Goal: Task Accomplishment & Management: Complete application form

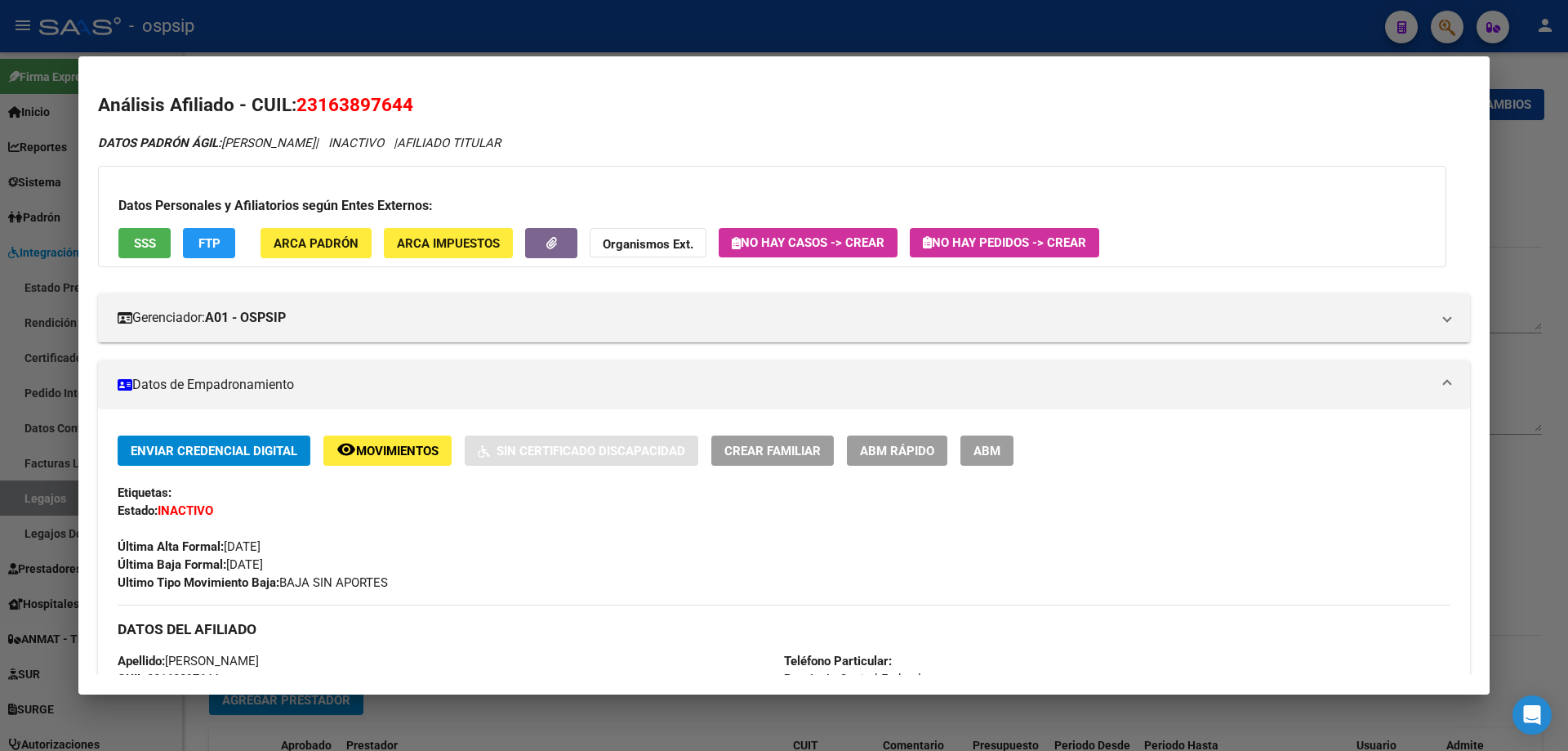
click at [1543, 460] on div at bounding box center [784, 376] width 1568 height 751
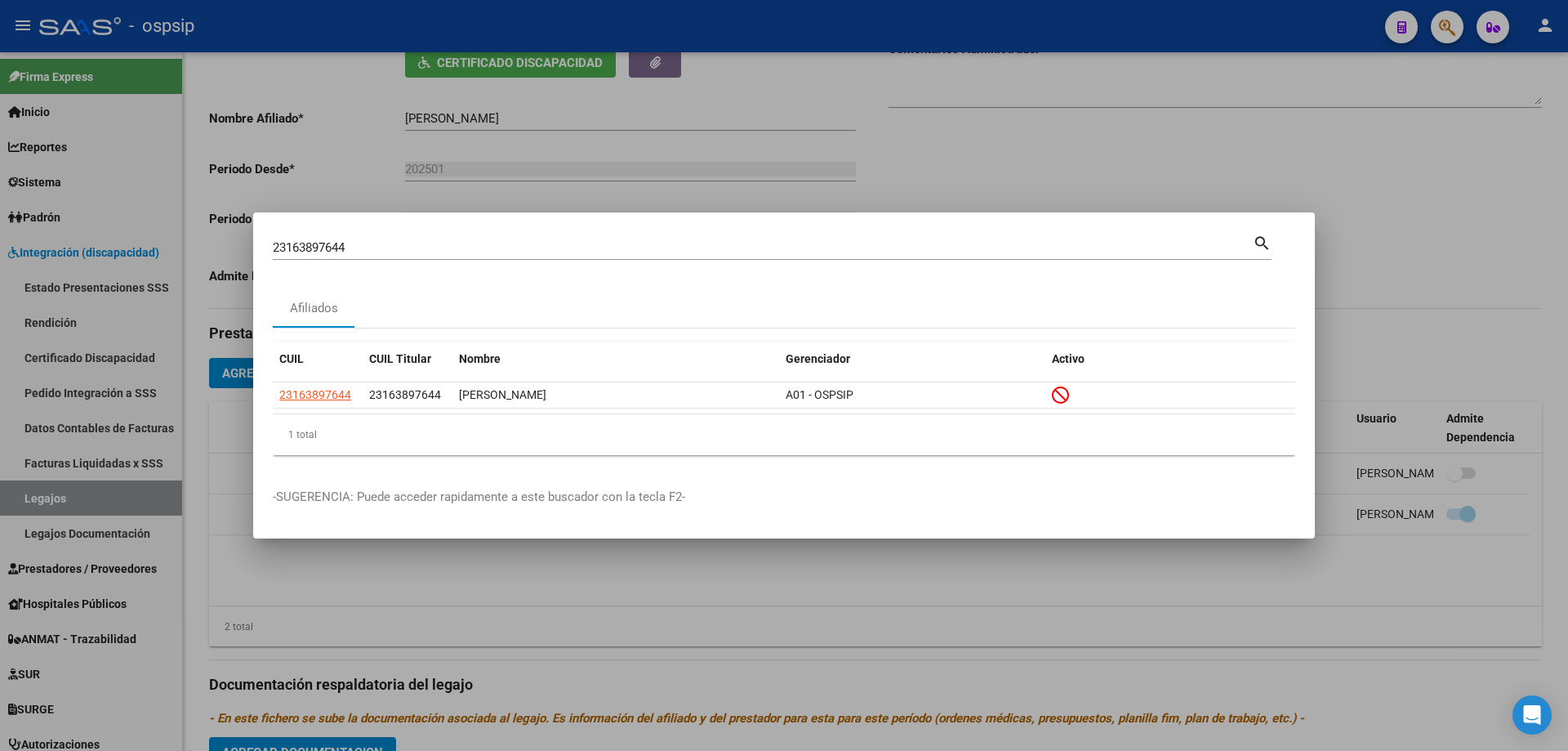
click at [55, 491] on div at bounding box center [784, 376] width 1568 height 751
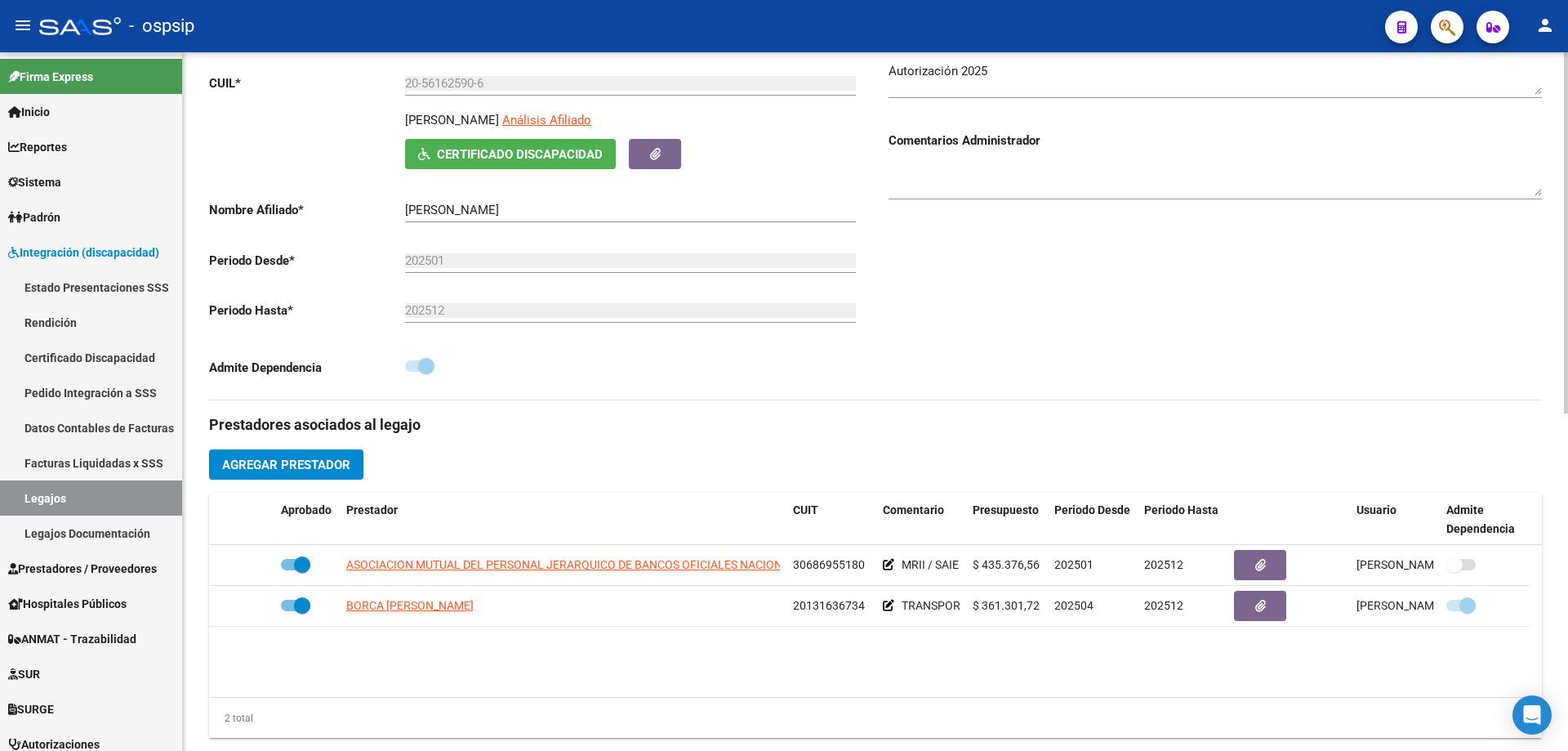
scroll to position [163, 0]
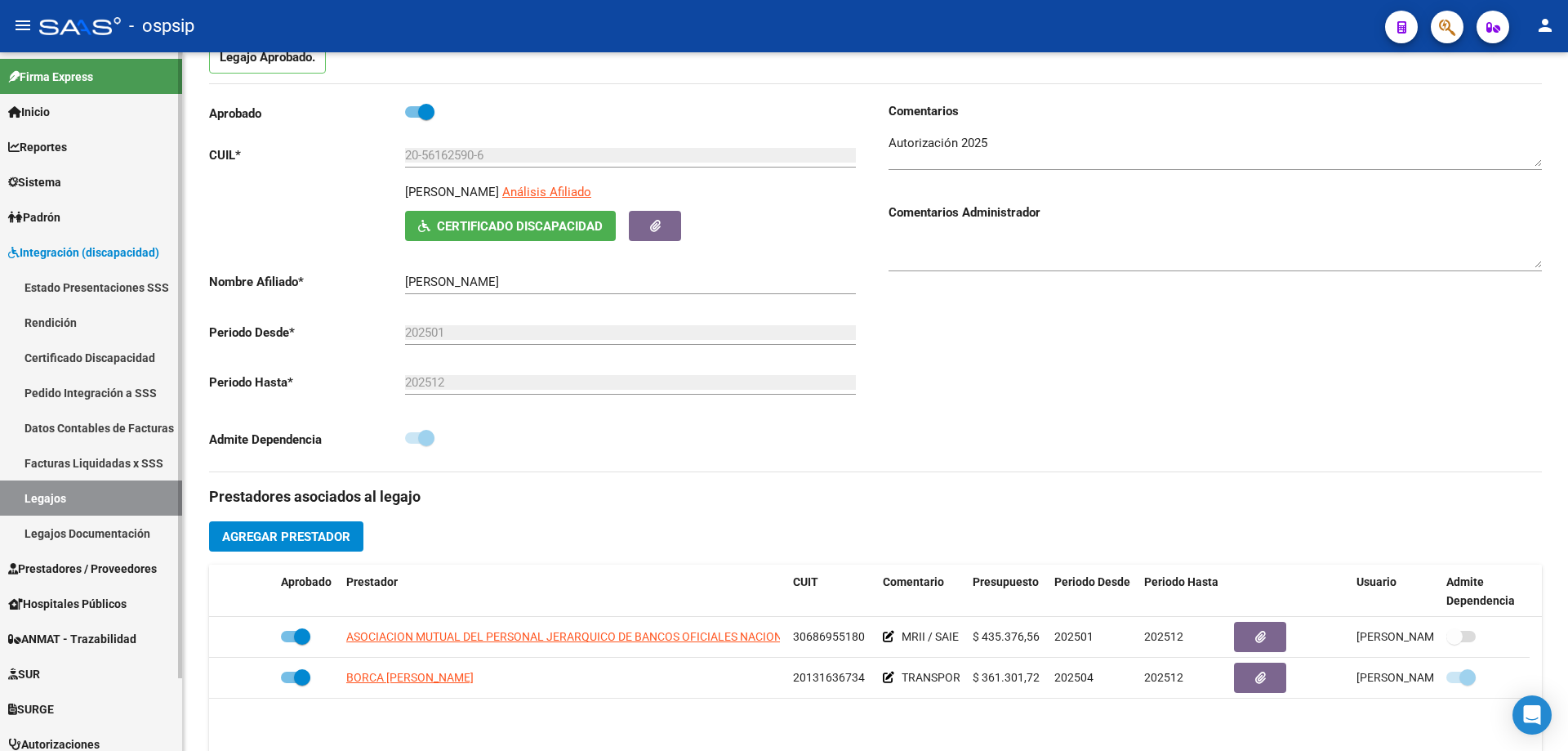
click at [53, 500] on link "Legajos" at bounding box center [91, 498] width 182 height 35
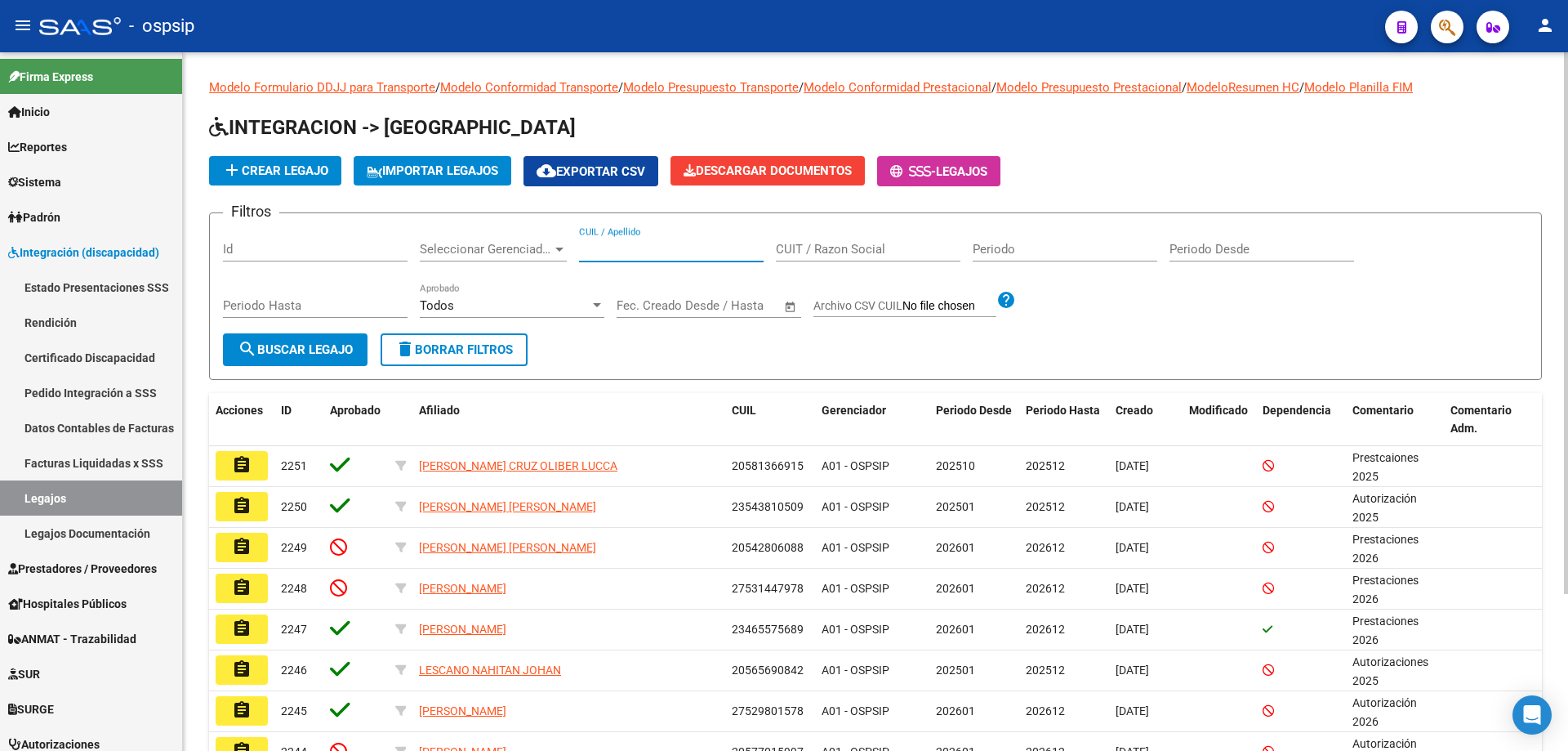
paste input "20503014549"
type input "20503014549"
click at [266, 342] on span "search Buscar Legajo" at bounding box center [295, 350] width 115 height 15
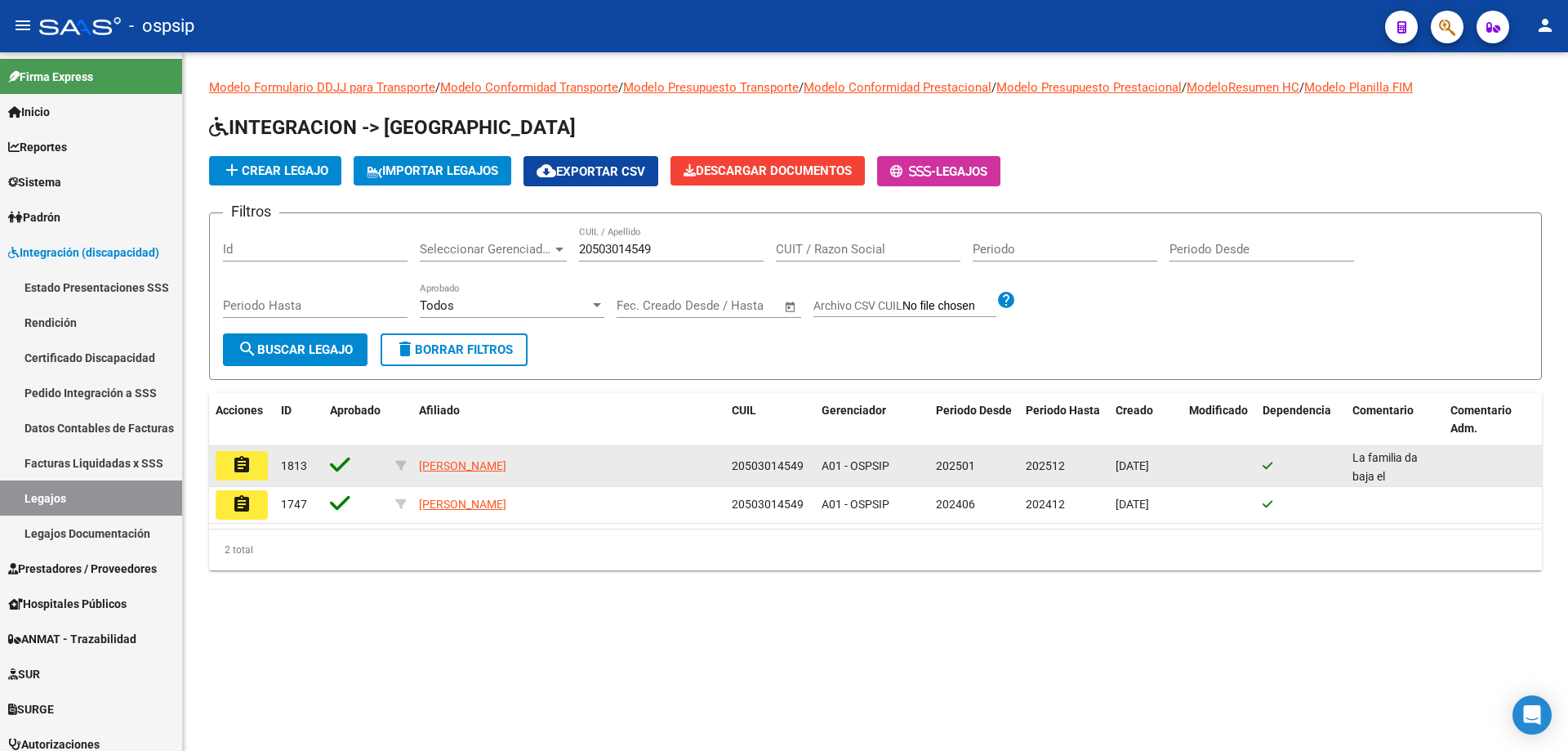
click at [247, 473] on mat-icon "assignment" at bounding box center [241, 464] width 19 height 19
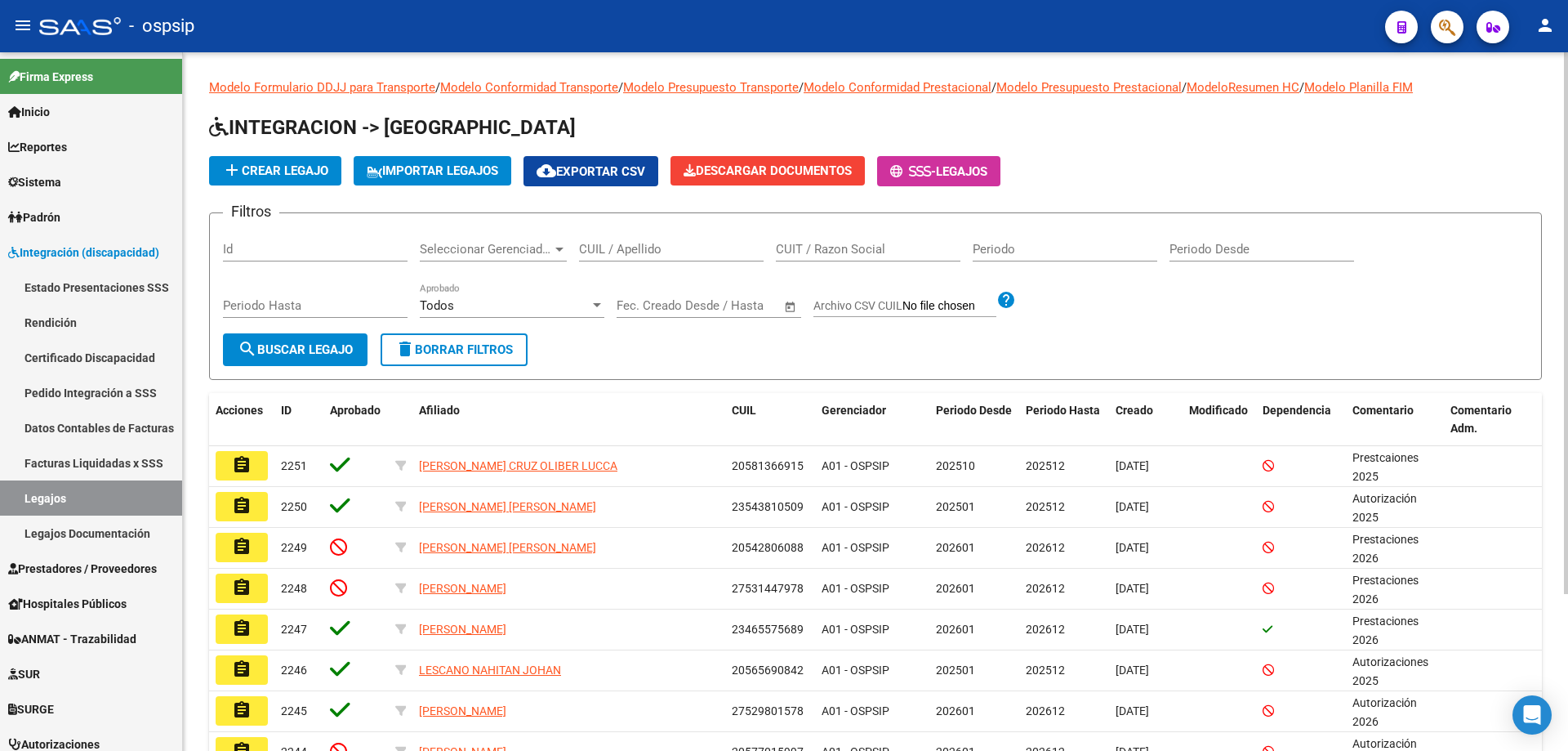
click at [280, 165] on span "add Crear Legajo" at bounding box center [275, 171] width 106 height 15
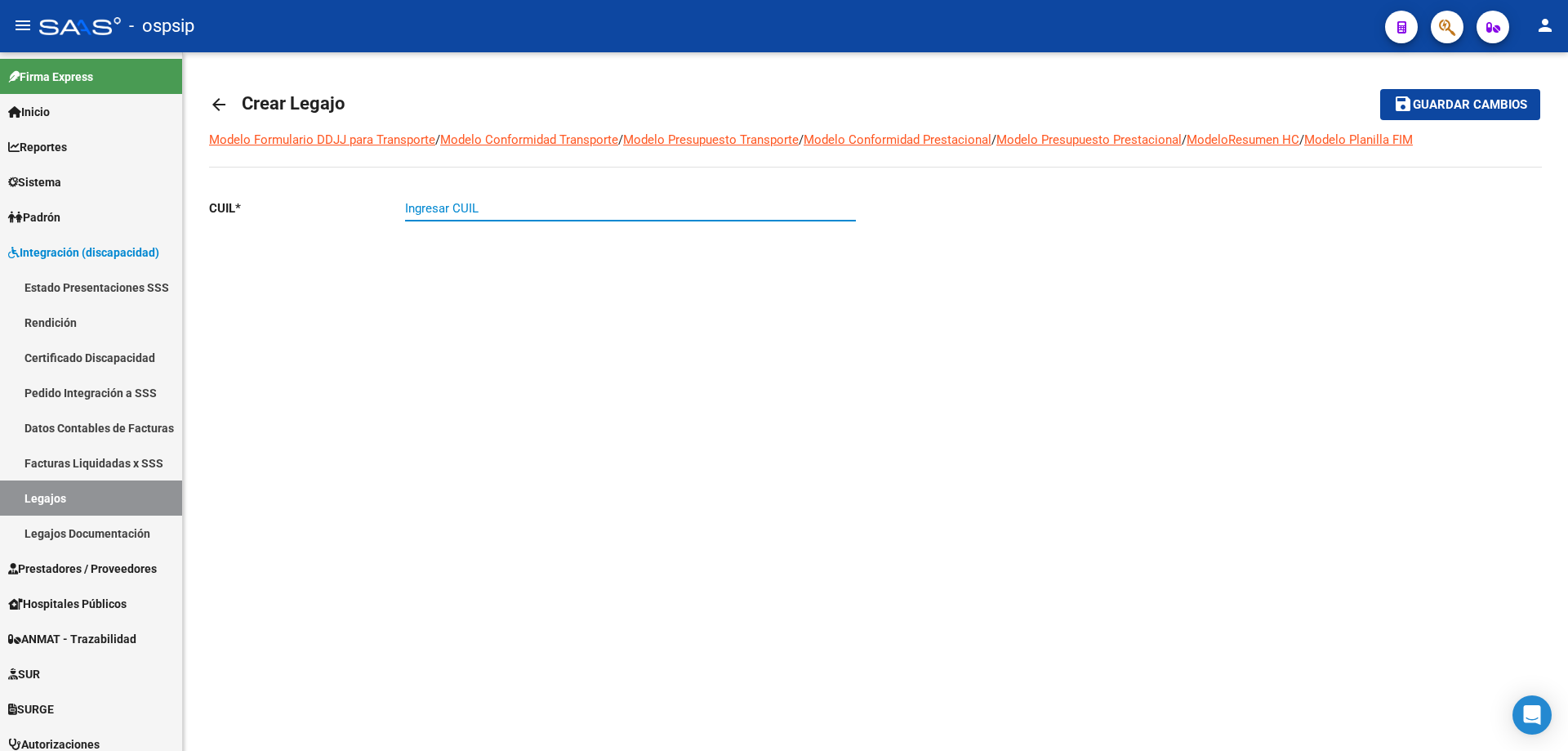
paste input "20-50301454-9"
type input "20-50301454-9"
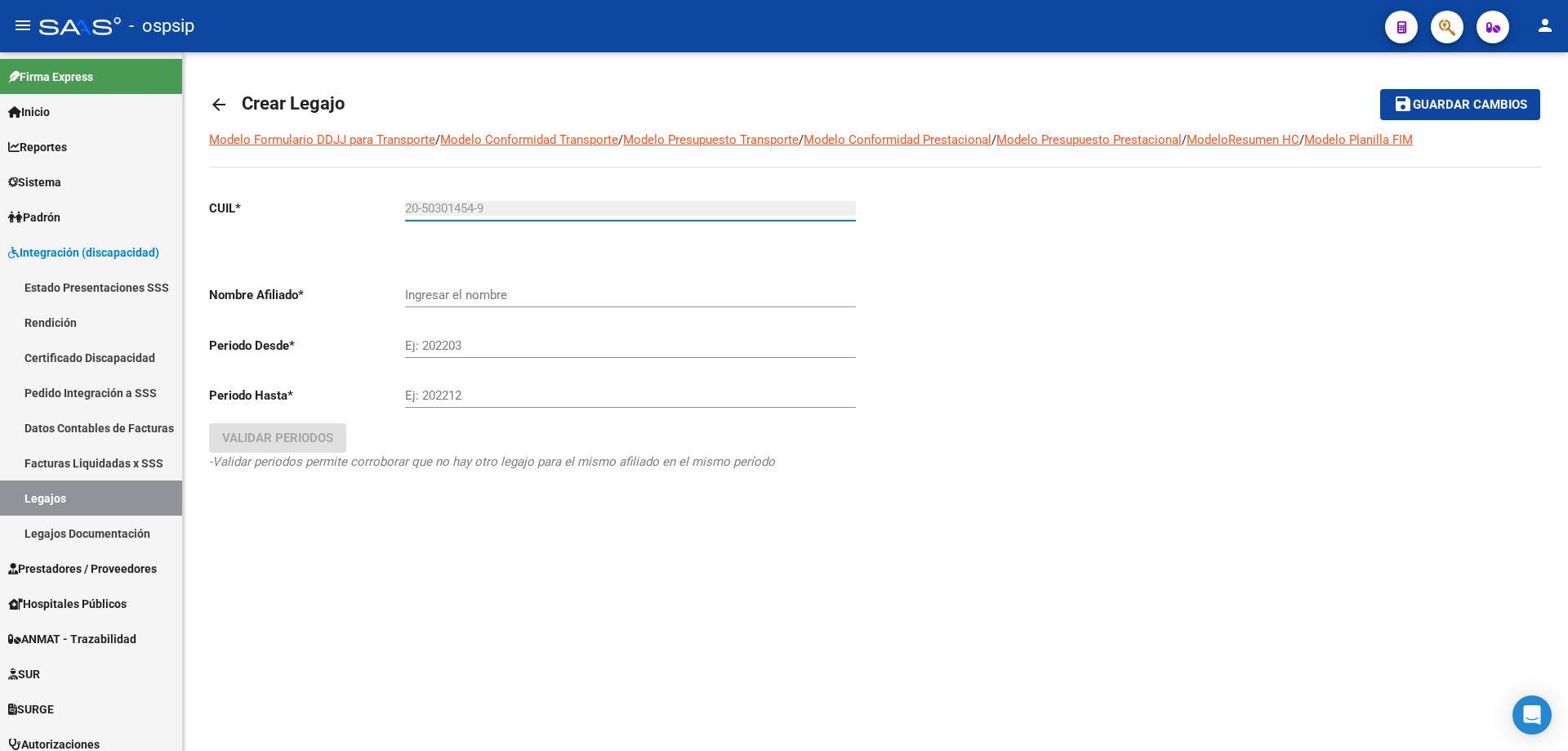
type input "[PERSON_NAME]"
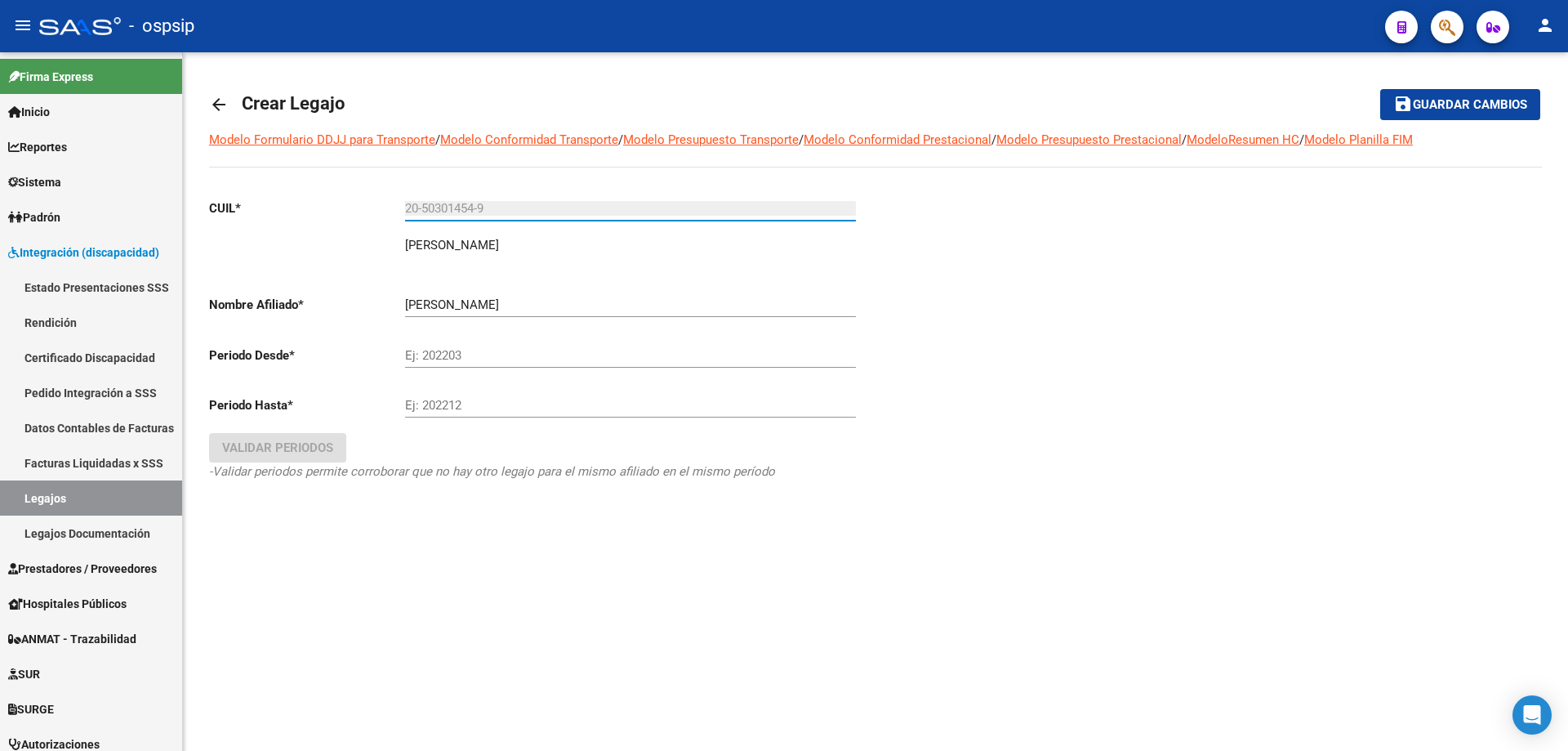
type input "20-50301454-9"
click at [415, 355] on input "Ej: 202203" at bounding box center [630, 355] width 451 height 15
type input "202601"
click at [426, 414] on div "Ej: 202212" at bounding box center [630, 400] width 451 height 35
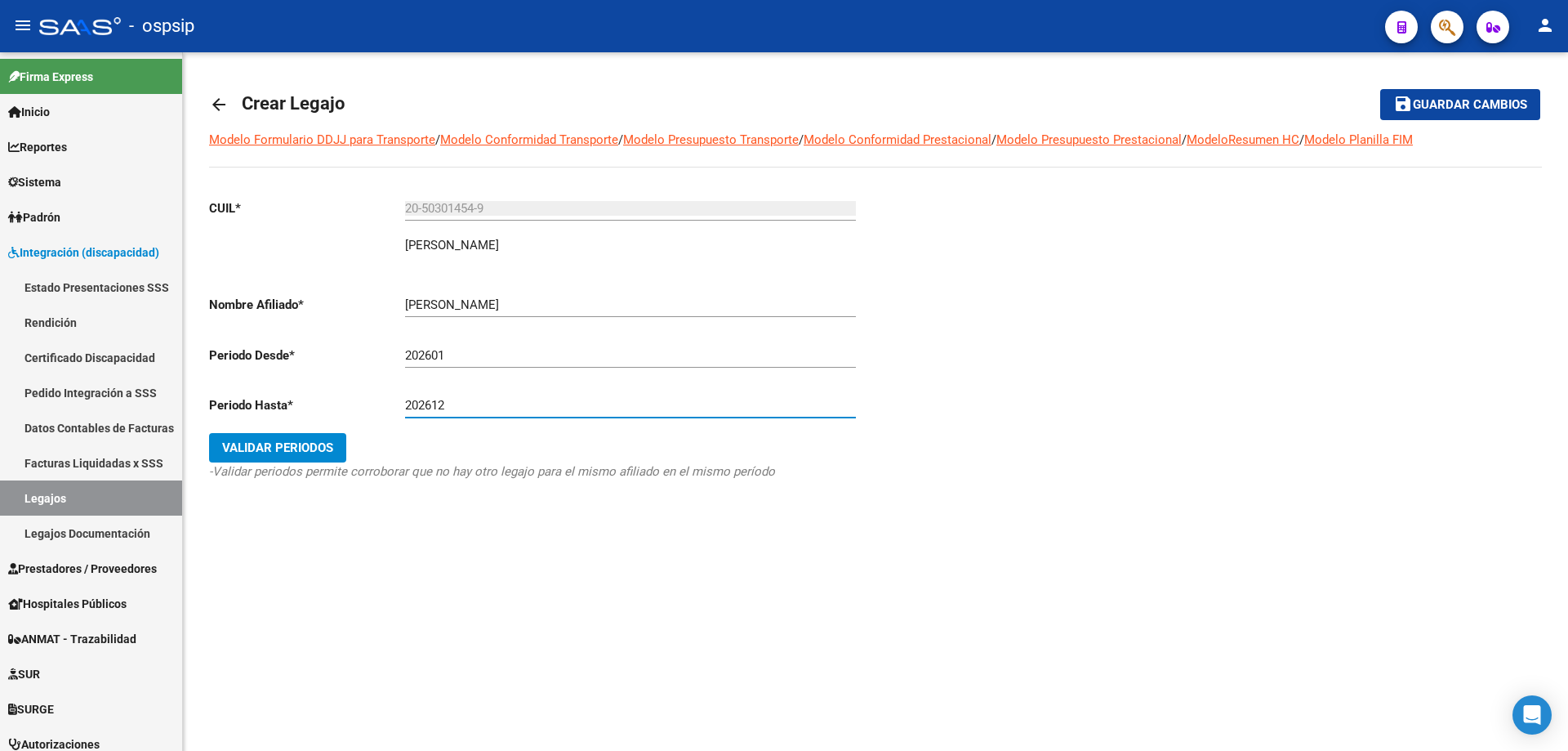
type input "202612"
click at [322, 443] on span "Validar Periodos" at bounding box center [278, 447] width 111 height 15
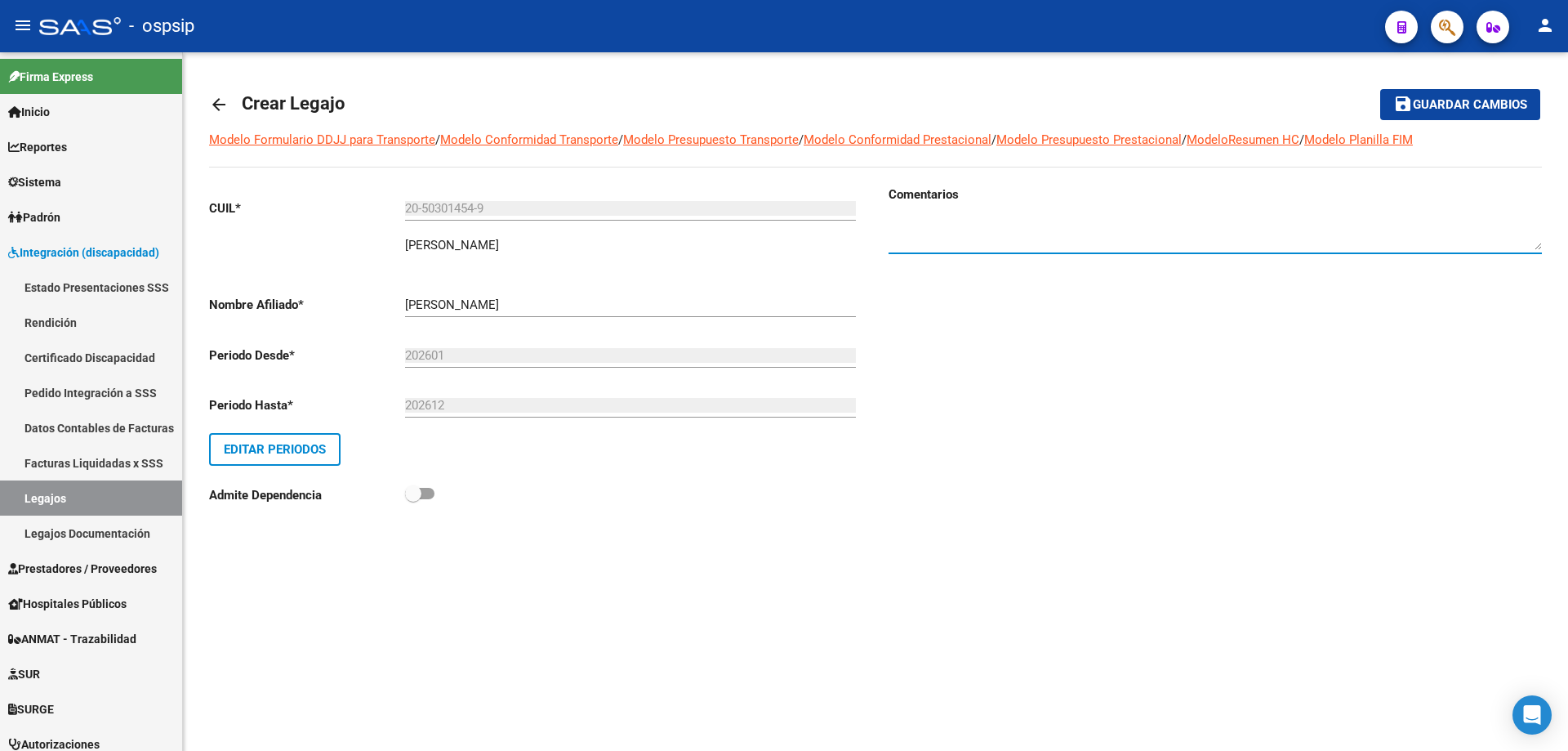
click at [973, 247] on textarea at bounding box center [1215, 233] width 653 height 33
type textarea "Prestaciones 2026"
click at [1504, 108] on span "Guardar cambios" at bounding box center [1470, 105] width 115 height 15
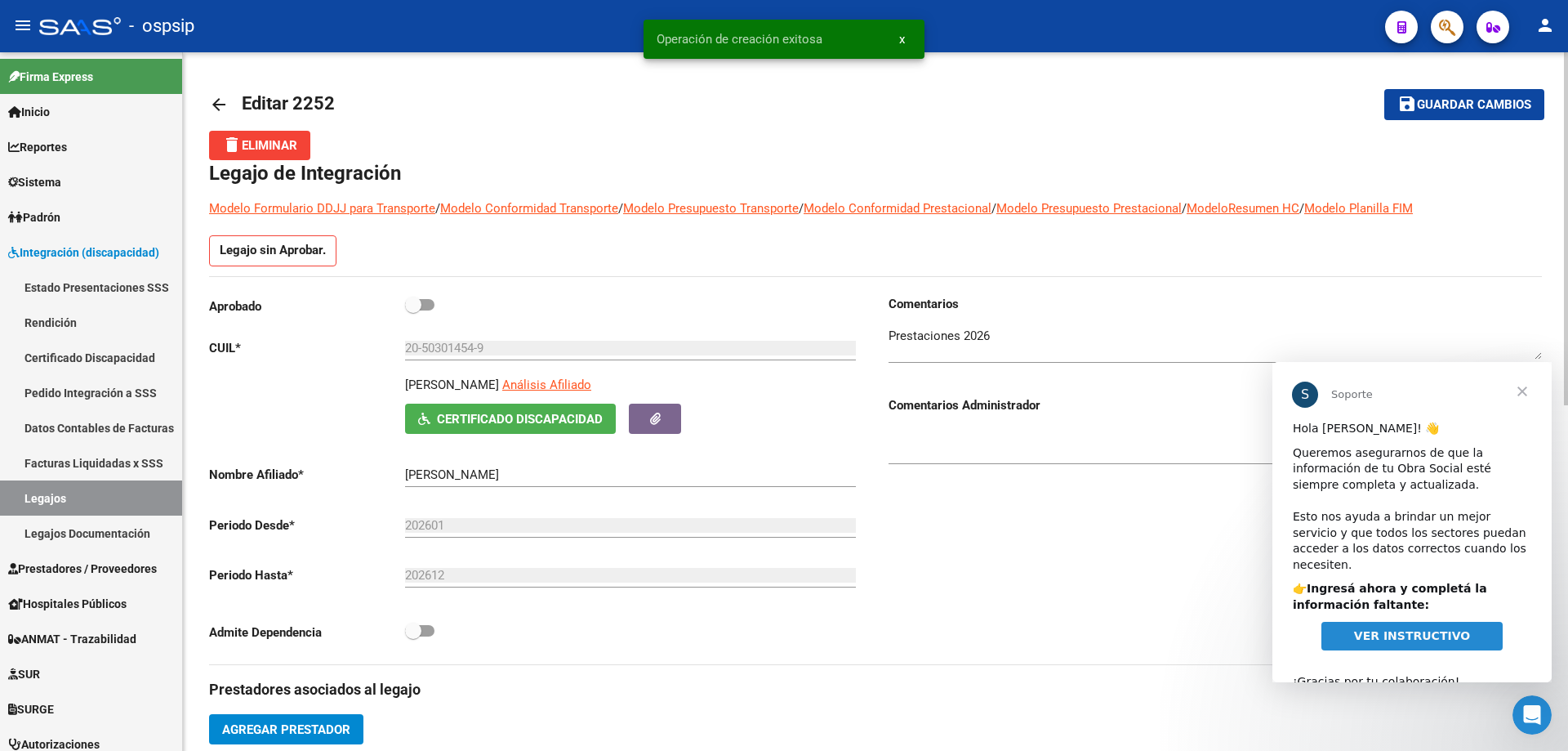
click at [299, 730] on span "Agregar Prestador" at bounding box center [286, 729] width 128 height 15
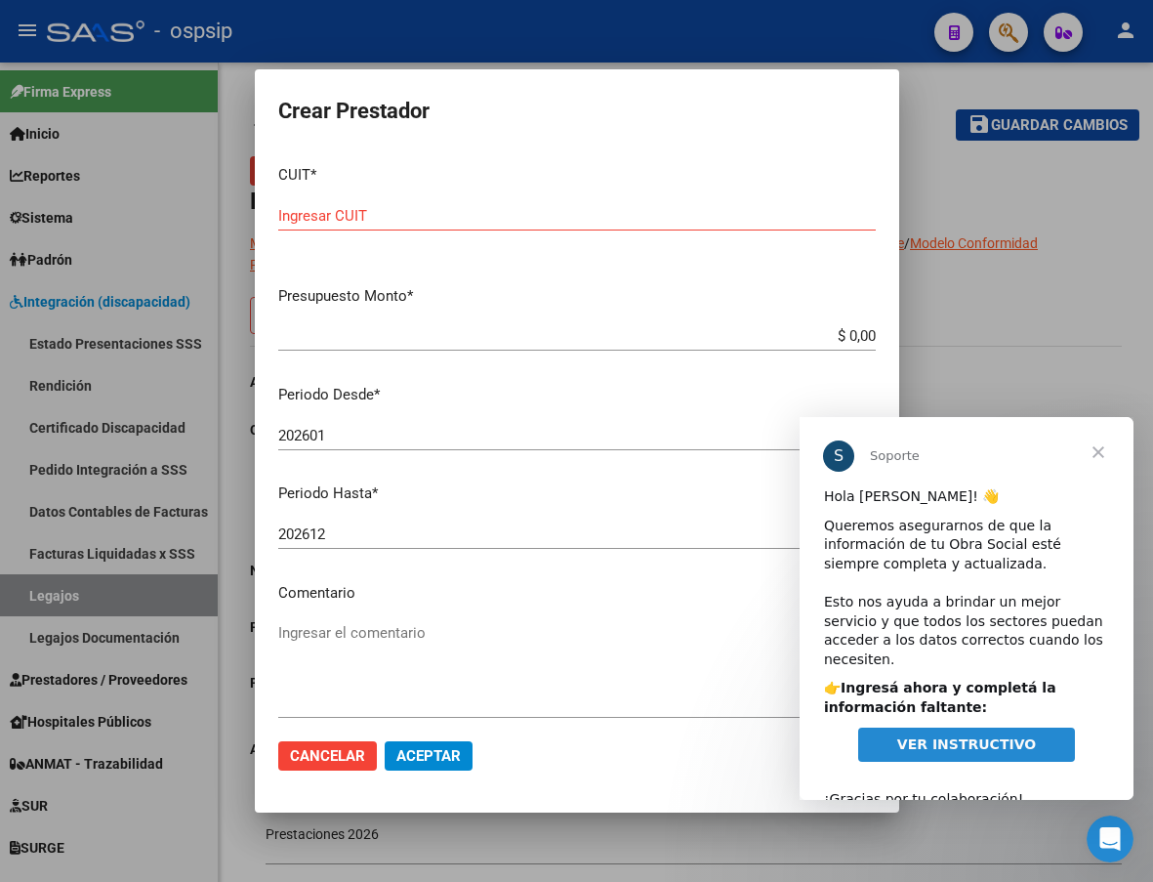
click at [1096, 457] on span "Cerrar" at bounding box center [1099, 452] width 70 height 70
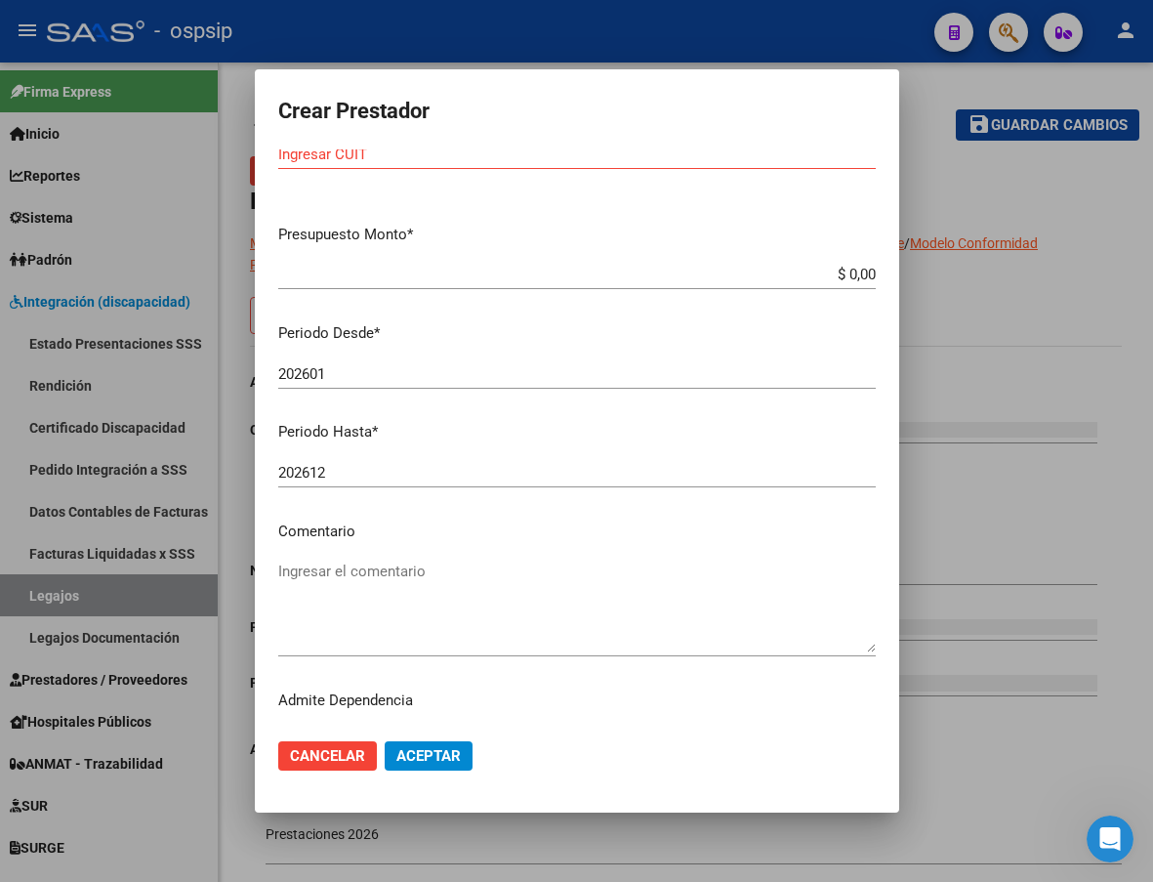
scroll to position [96, 0]
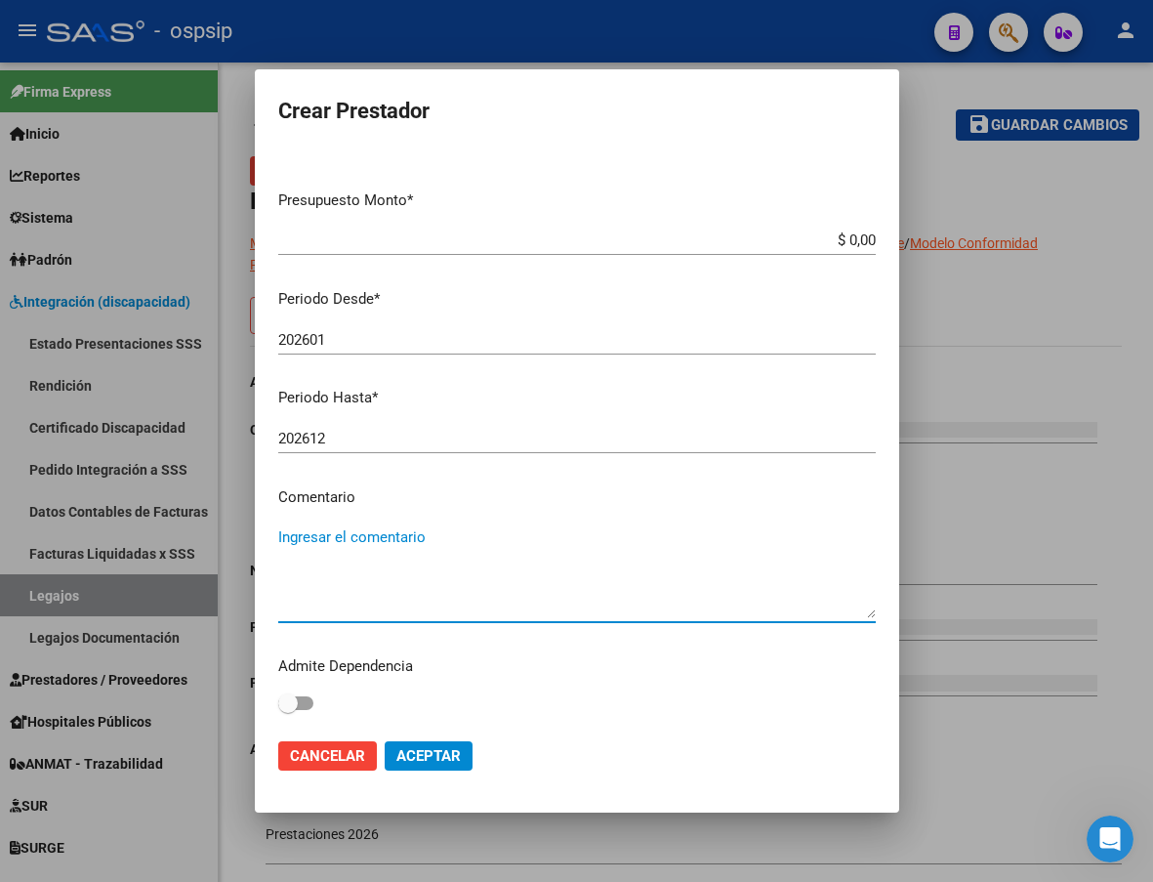
click at [363, 544] on textarea "Ingresar el comentario" at bounding box center [577, 572] width 598 height 92
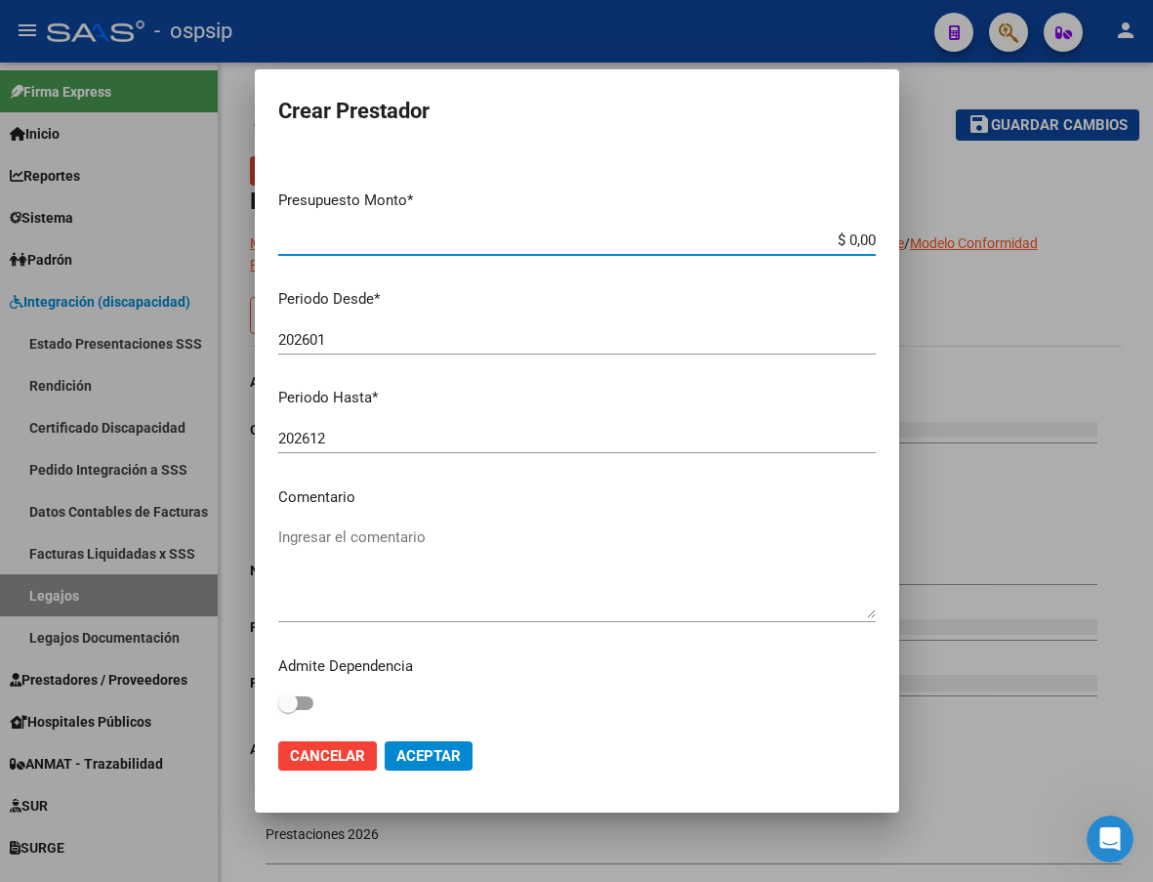
click at [591, 245] on input "$ 0,00" at bounding box center [577, 240] width 598 height 18
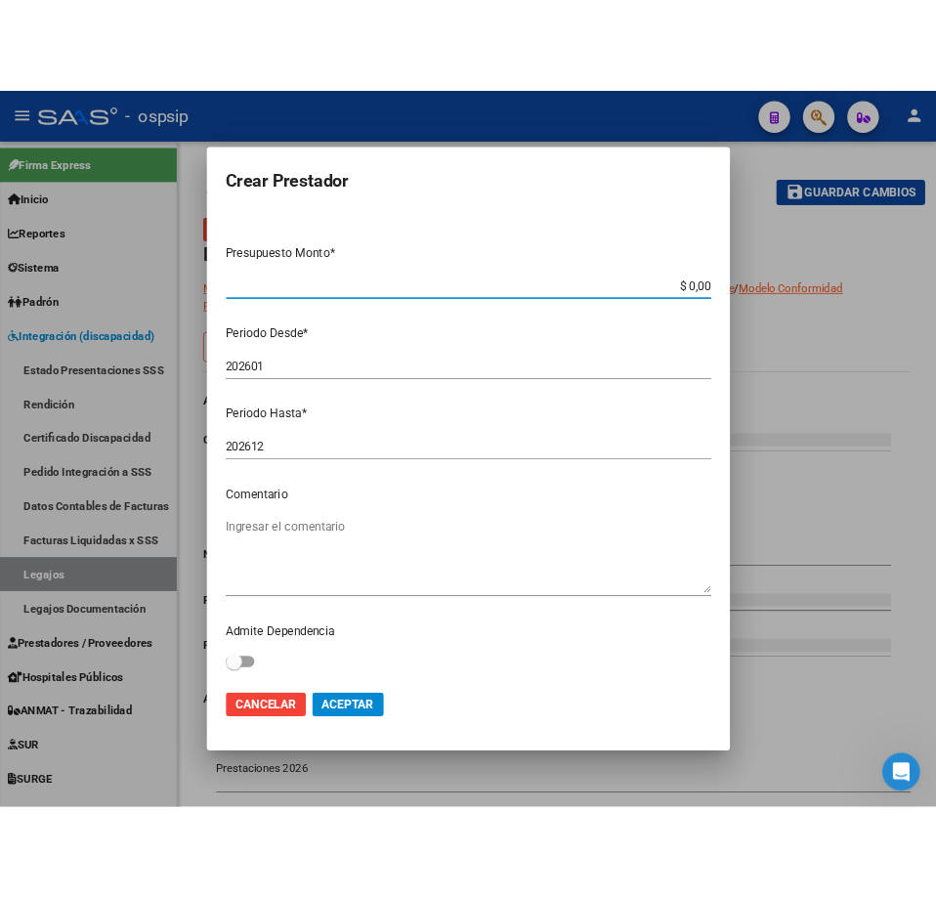
scroll to position [0, 0]
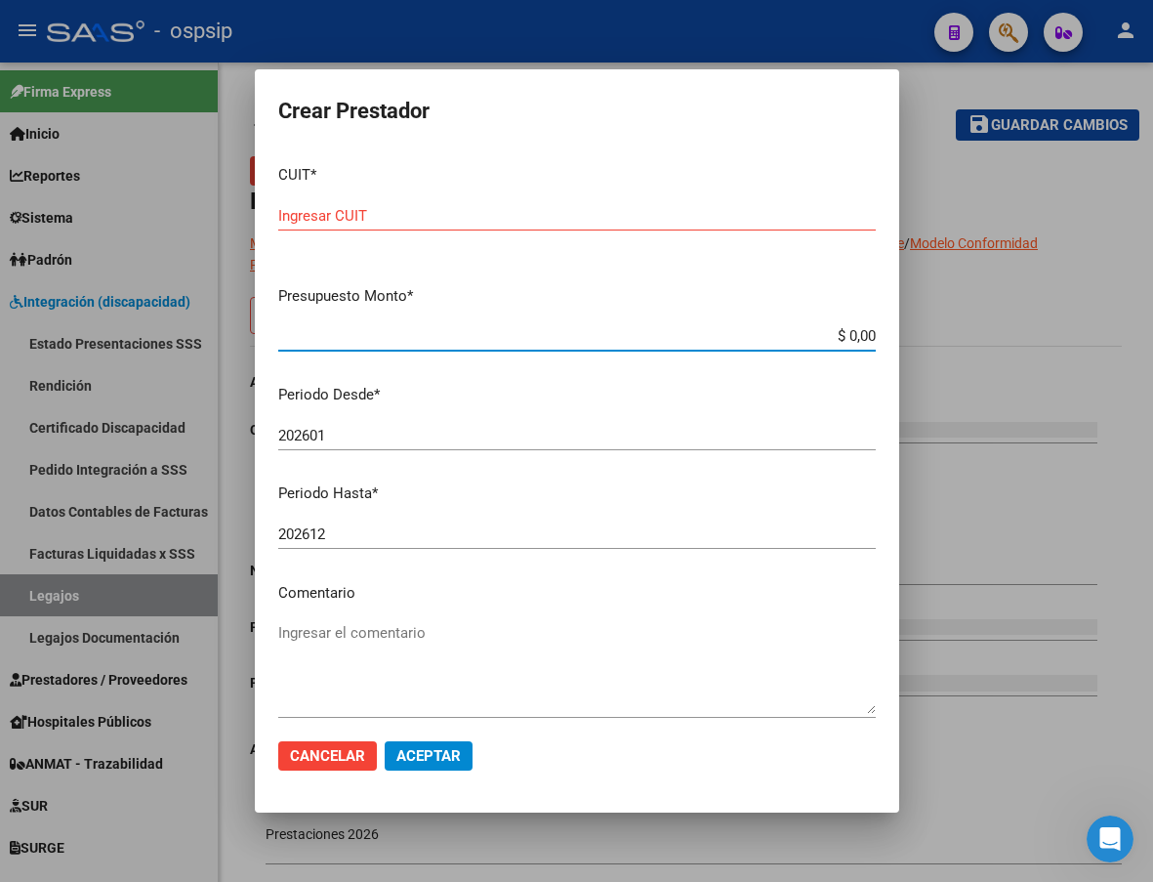
click at [298, 214] on input "Ingresar CUIT" at bounding box center [577, 216] width 598 height 18
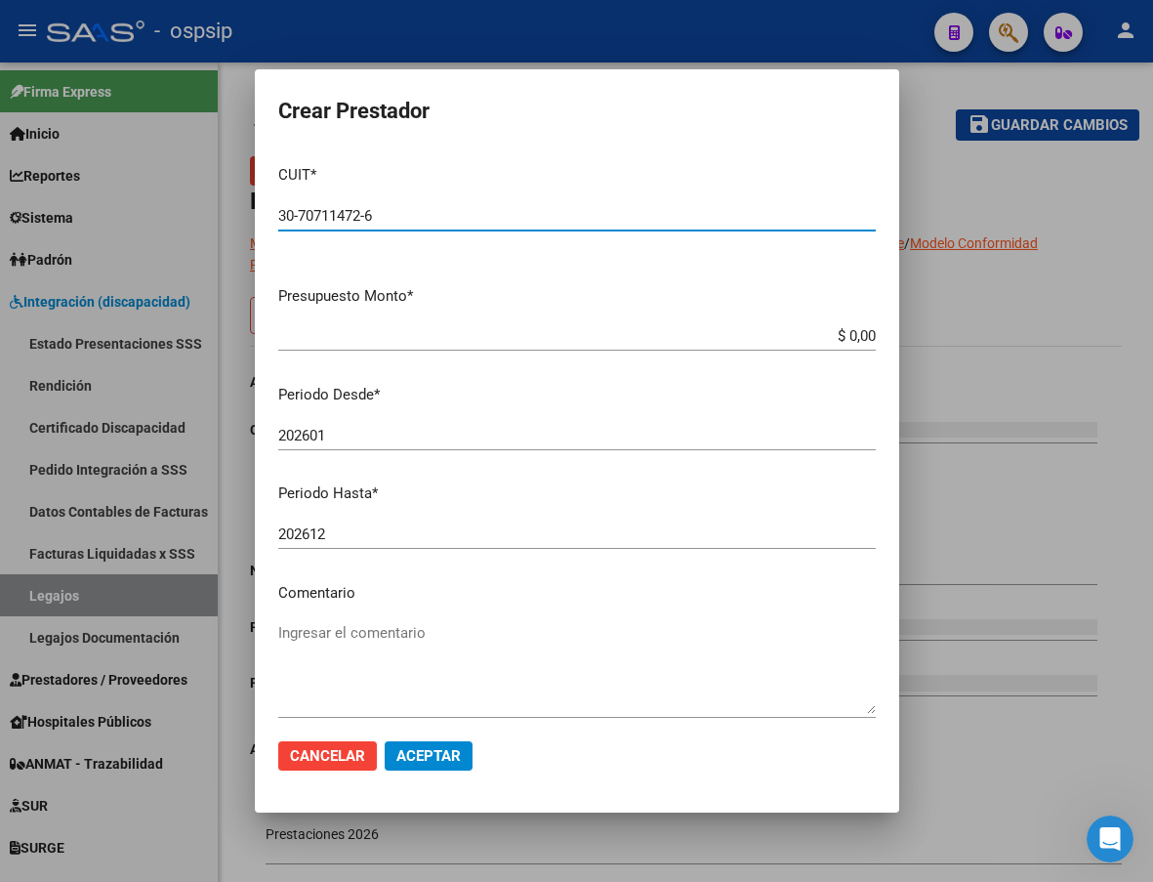
type input "30-70711472-6"
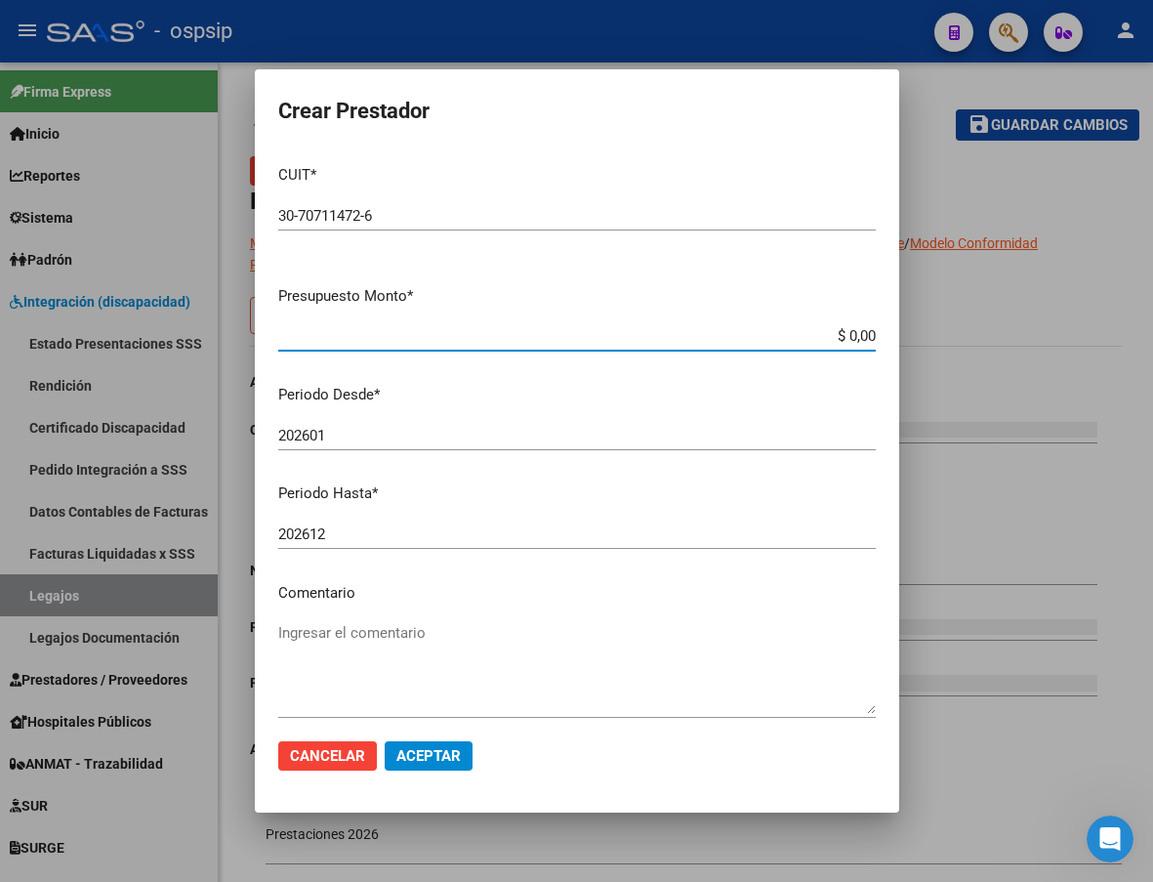
click at [860, 330] on input "$ 0,00" at bounding box center [577, 336] width 598 height 18
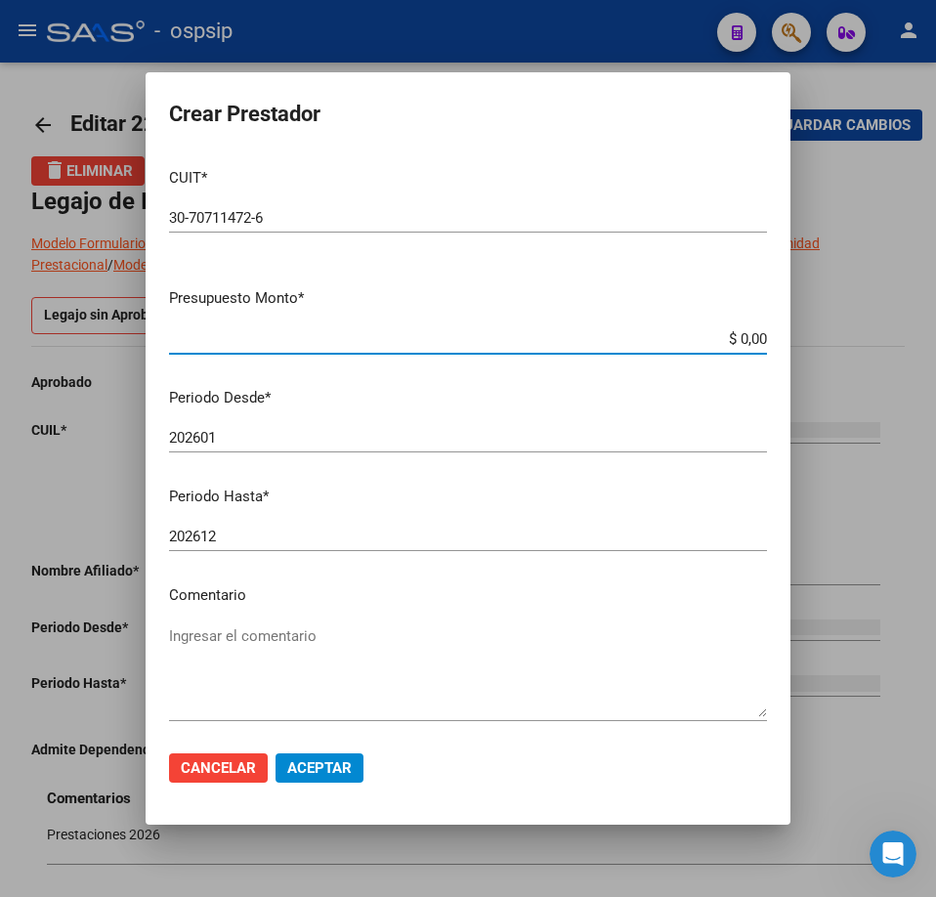
click at [751, 334] on input "$ 0,00" at bounding box center [468, 339] width 598 height 18
type input "$ 573.313,85"
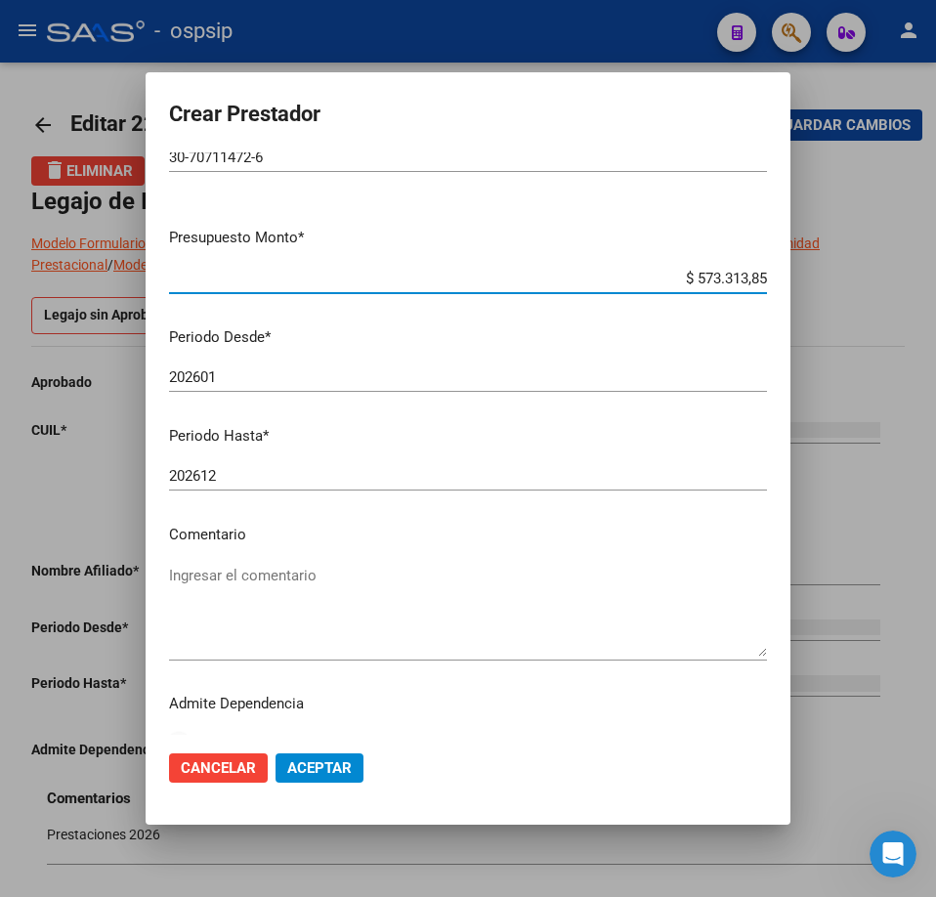
scroll to position [86, 0]
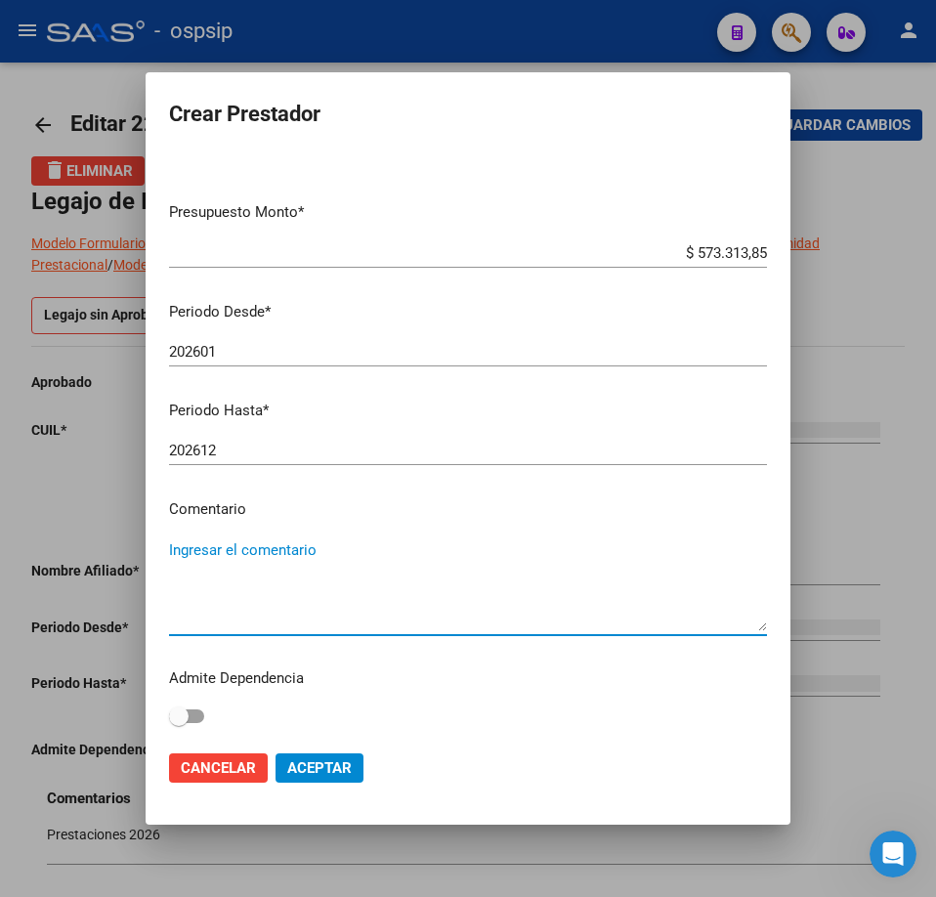
click at [261, 602] on textarea "Ingresar el comentario" at bounding box center [468, 585] width 598 height 92
type textarea "CET J/S CON DEP-3 DE FEBRERO 176 ESCOBAR"
click at [197, 712] on span at bounding box center [186, 716] width 35 height 14
click at [179, 723] on input "checkbox" at bounding box center [178, 723] width 1 height 1
checkbox input "true"
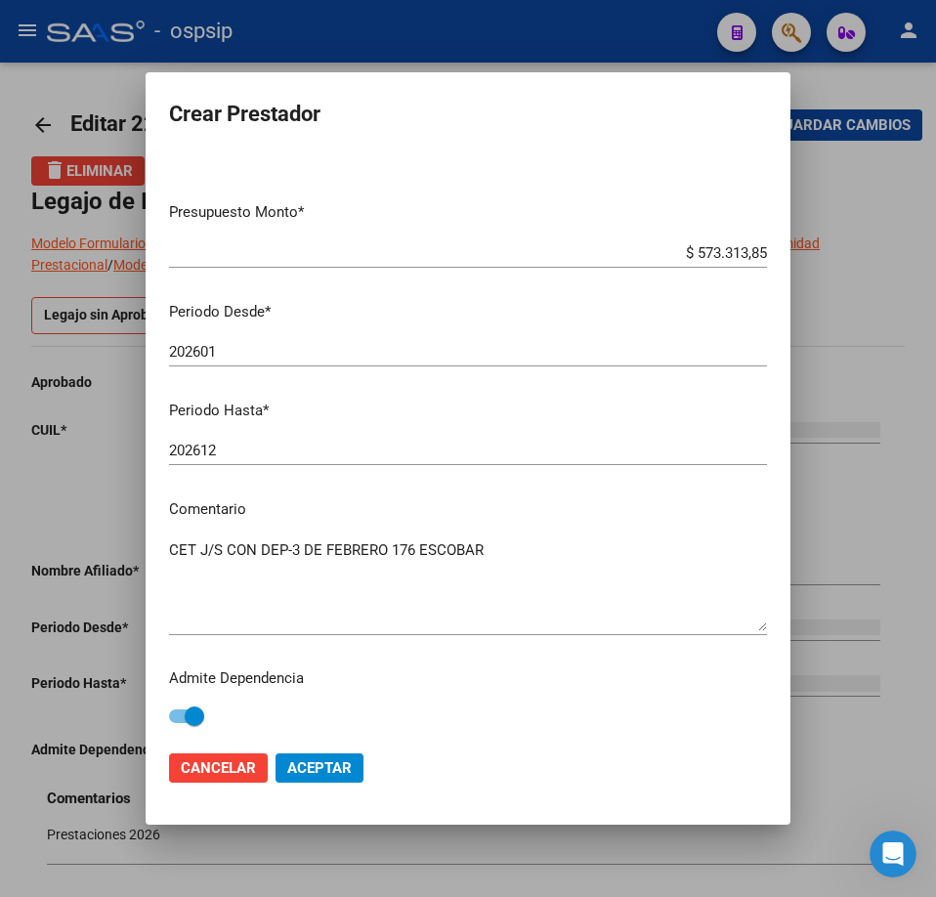
click at [326, 768] on span "Aceptar" at bounding box center [319, 768] width 64 height 18
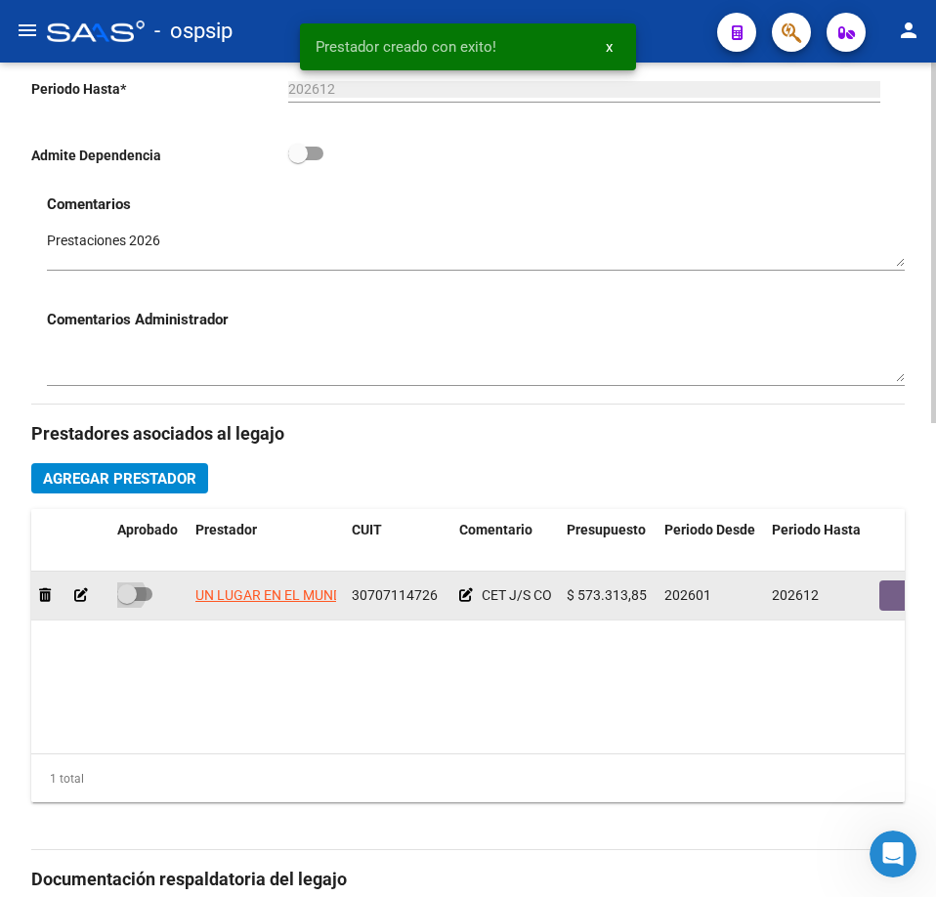
click at [143, 594] on span at bounding box center [134, 594] width 35 height 14
click at [127, 601] on input "checkbox" at bounding box center [126, 601] width 1 height 1
checkbox input "true"
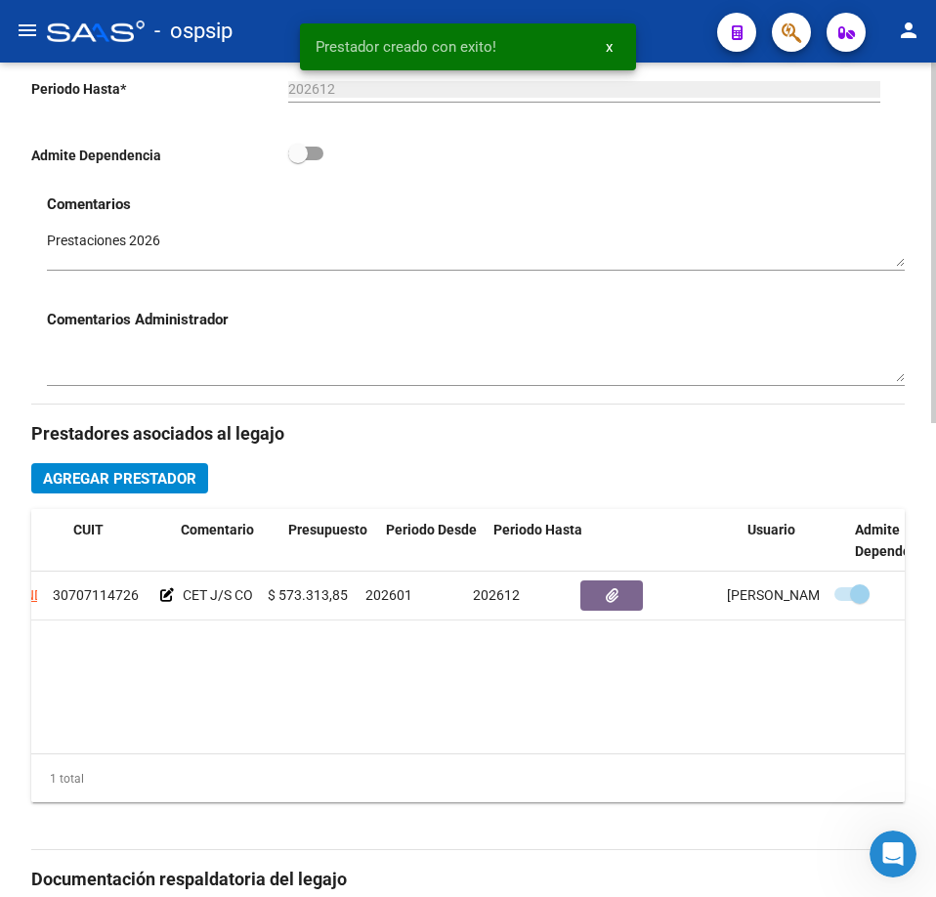
scroll to position [0, 328]
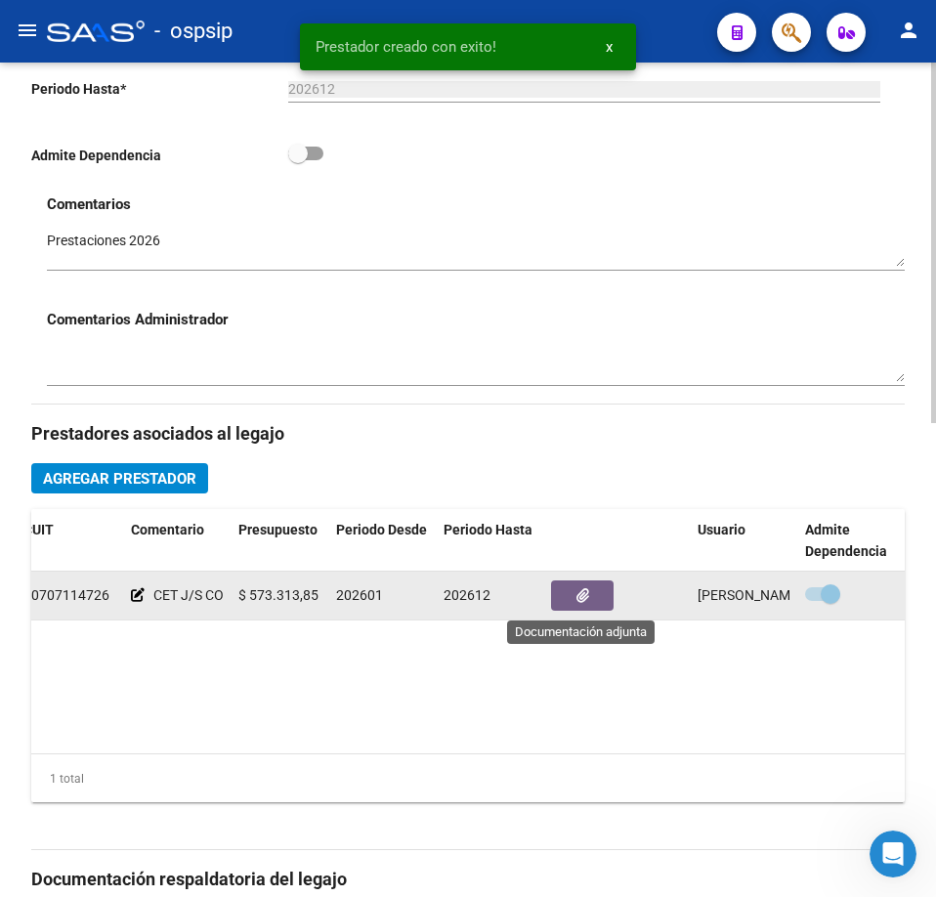
click at [603, 601] on button "button" at bounding box center [582, 595] width 63 height 30
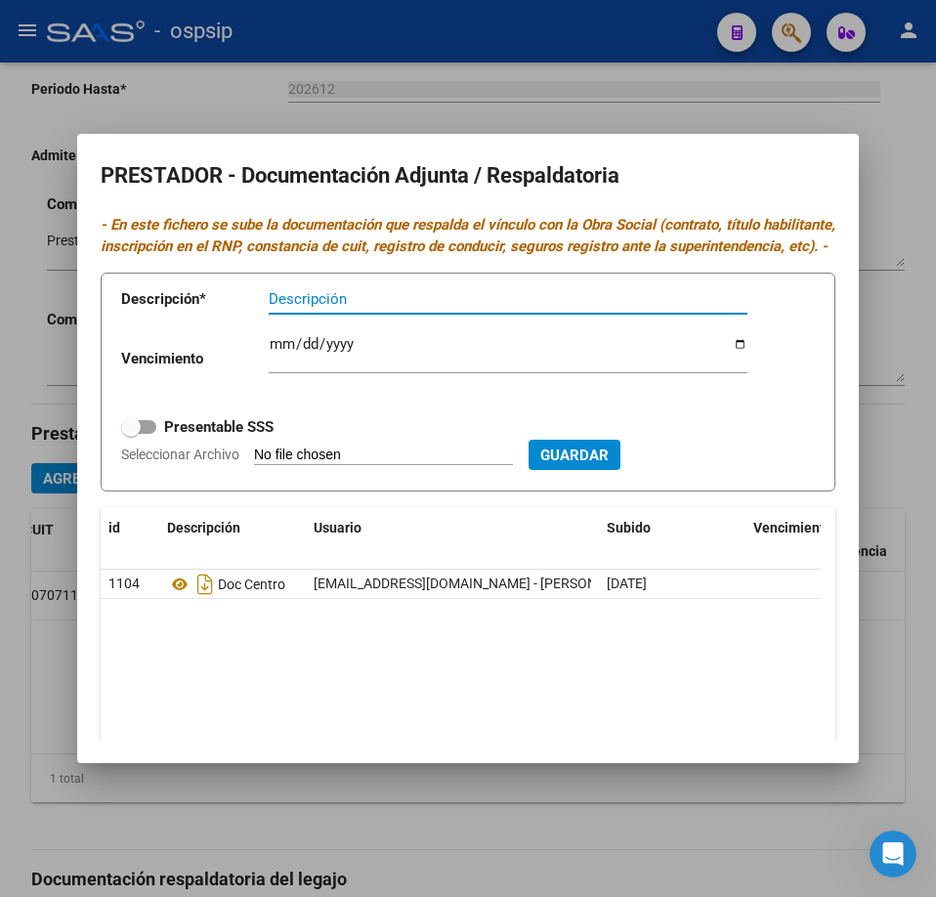
click at [748, 816] on div at bounding box center [468, 448] width 936 height 897
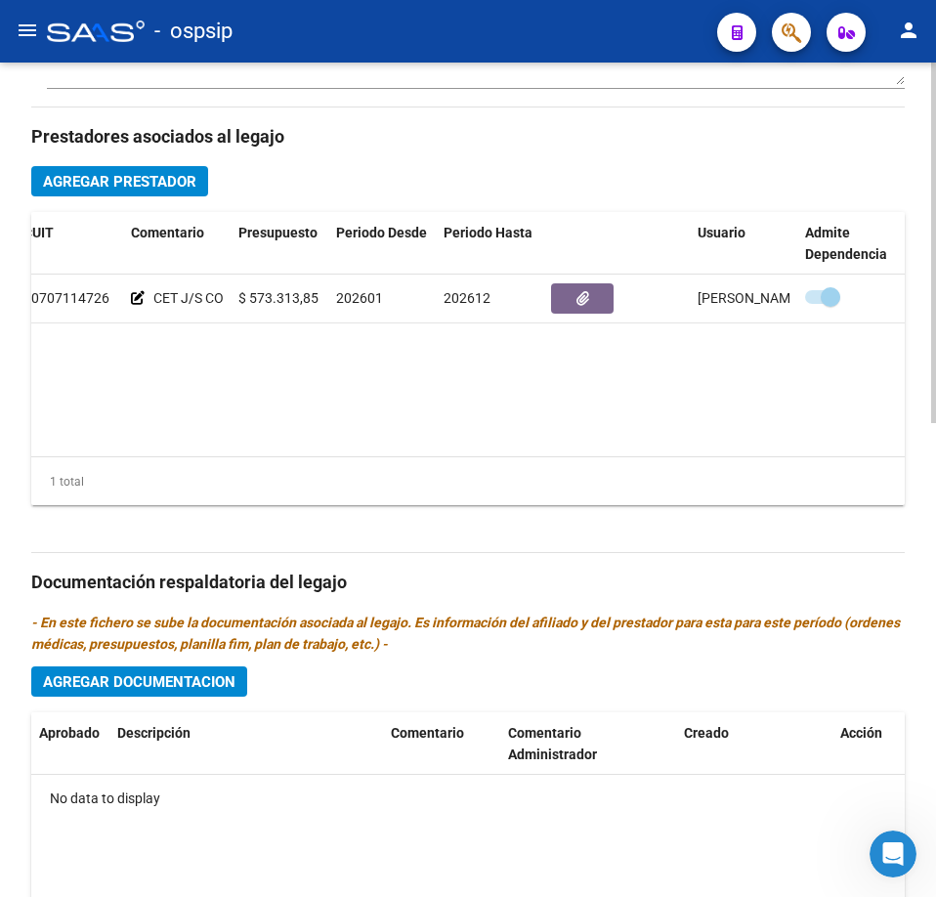
scroll to position [984, 0]
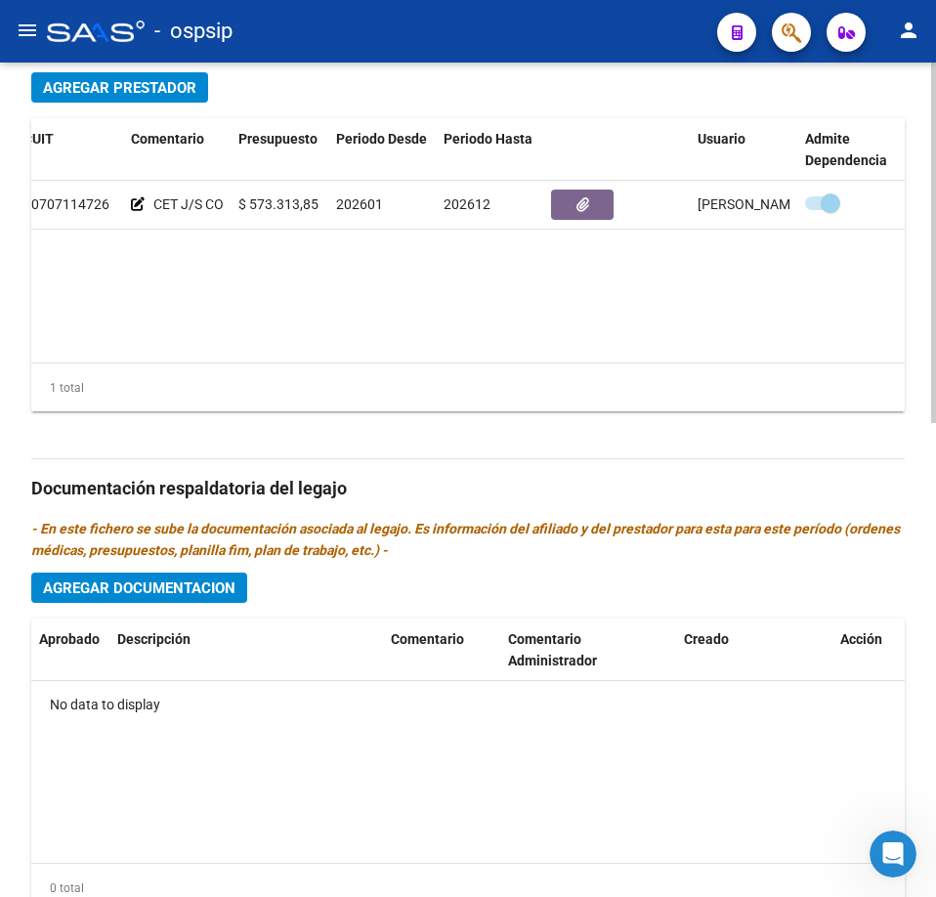
click at [181, 595] on span "Agregar Documentacion" at bounding box center [139, 588] width 192 height 18
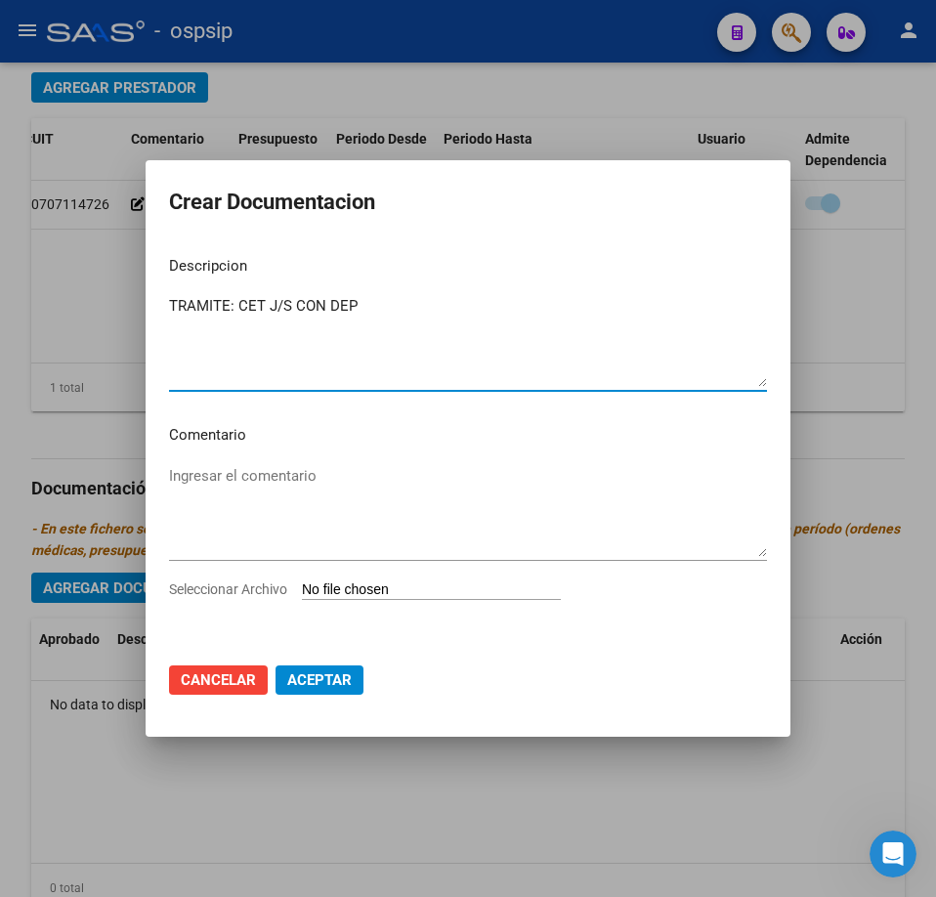
type textarea "TRAMITE: CET J/S CON DEP"
click at [371, 592] on input "Seleccionar Archivo" at bounding box center [431, 590] width 259 height 19
type input "C:\fakepath\[PERSON_NAME]- CET J-S CON DEP.pdf"
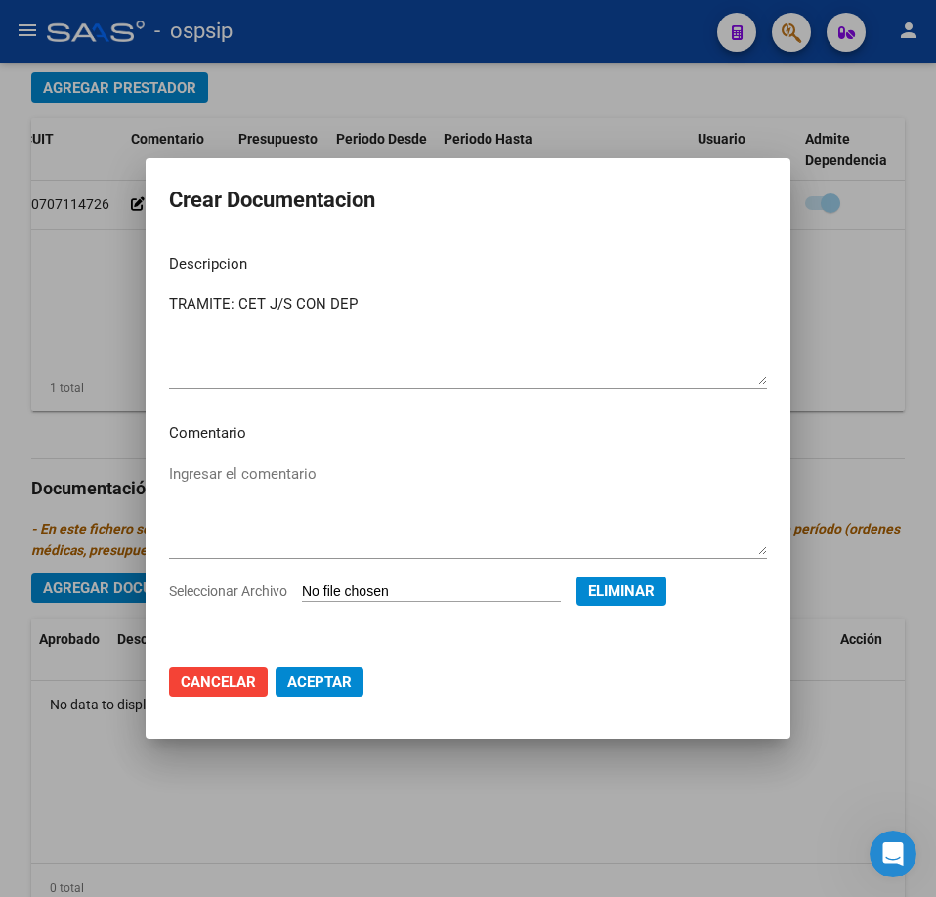
click at [346, 679] on span "Aceptar" at bounding box center [319, 682] width 64 height 18
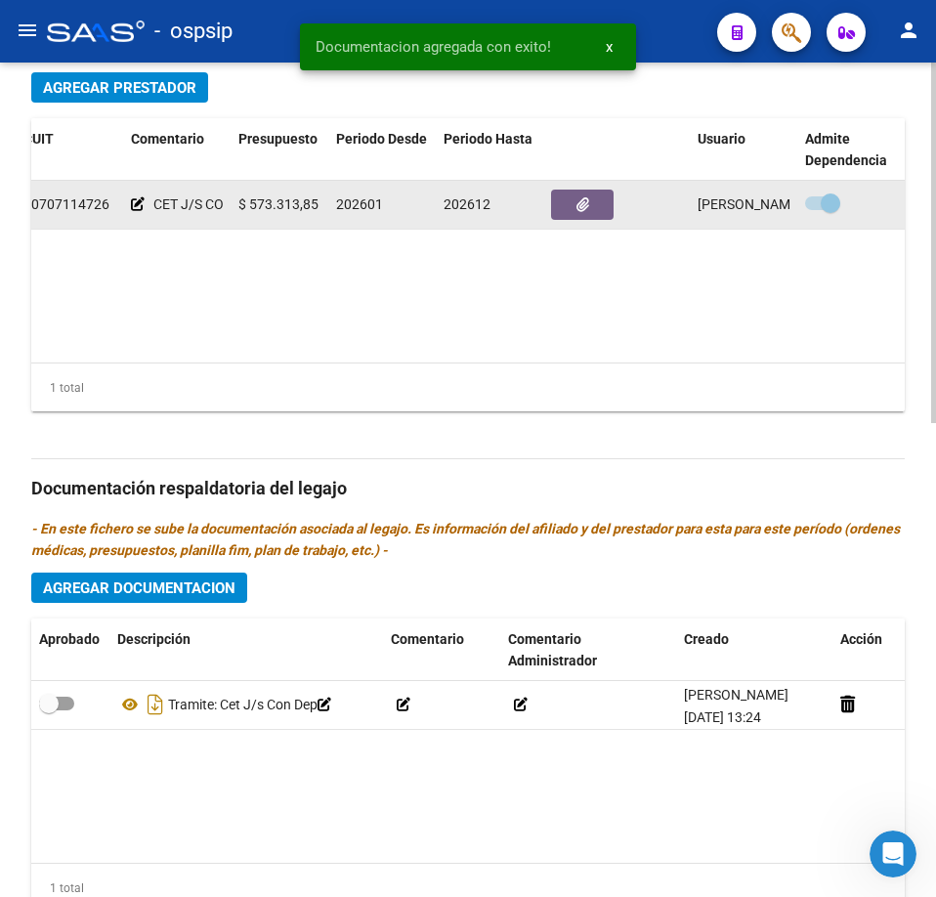
click at [133, 205] on icon at bounding box center [138, 204] width 14 height 14
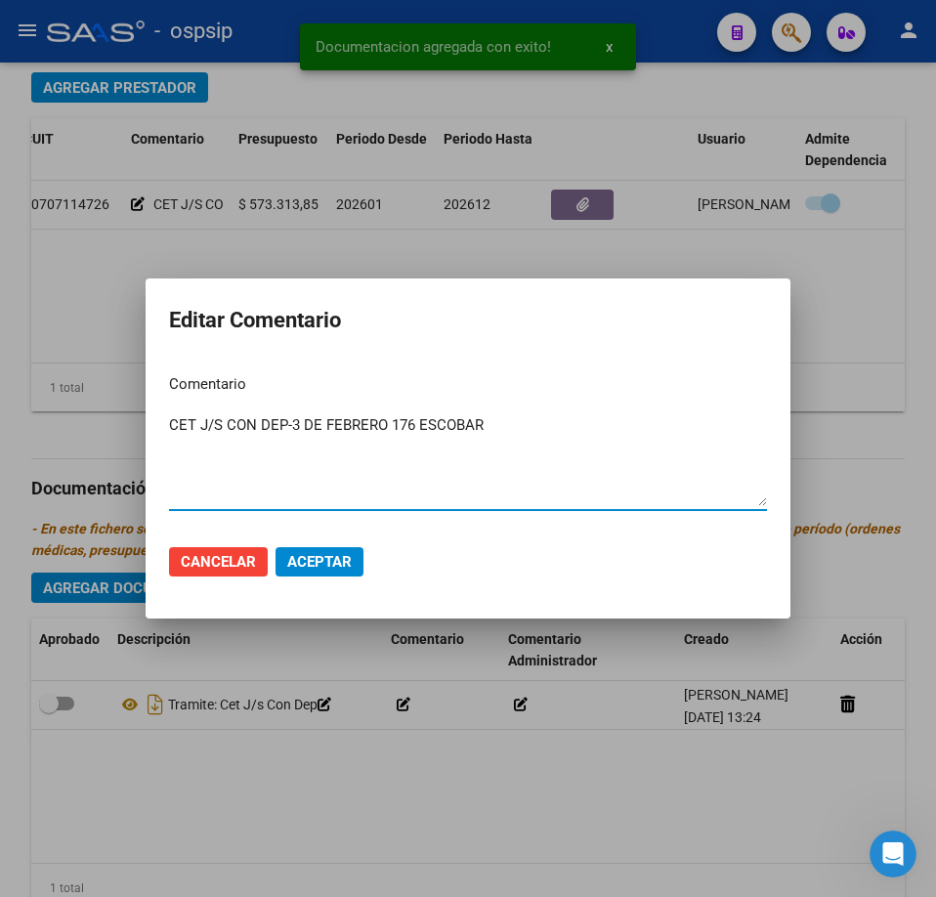
click at [518, 420] on textarea "CET J/S CON DEP-3 DE FEBRERO 176 ESCOBAR" at bounding box center [468, 460] width 598 height 92
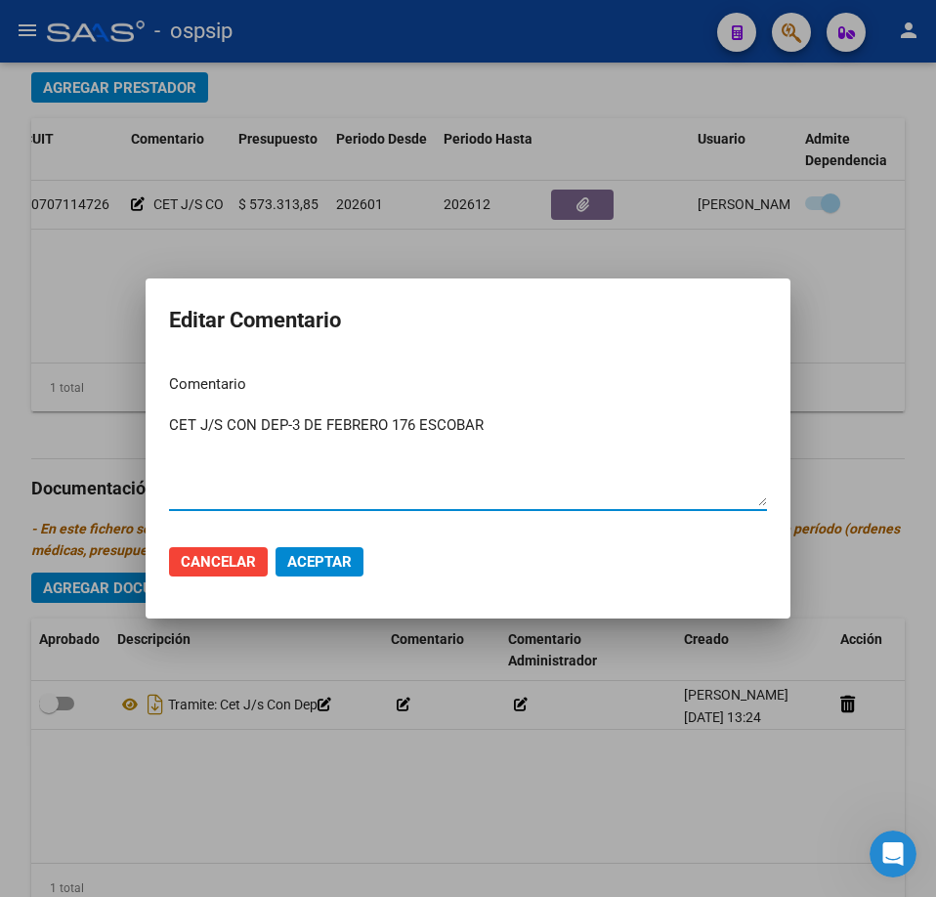
click at [286, 425] on textarea "CET J/S CON DEP-3 DE FEBRERO 176 ESCOBAR" at bounding box center [468, 460] width 598 height 92
type textarea "CET J/S CON DEP - A- [DATE] ESCOBAR"
click at [318, 572] on button "Aceptar" at bounding box center [319, 561] width 88 height 29
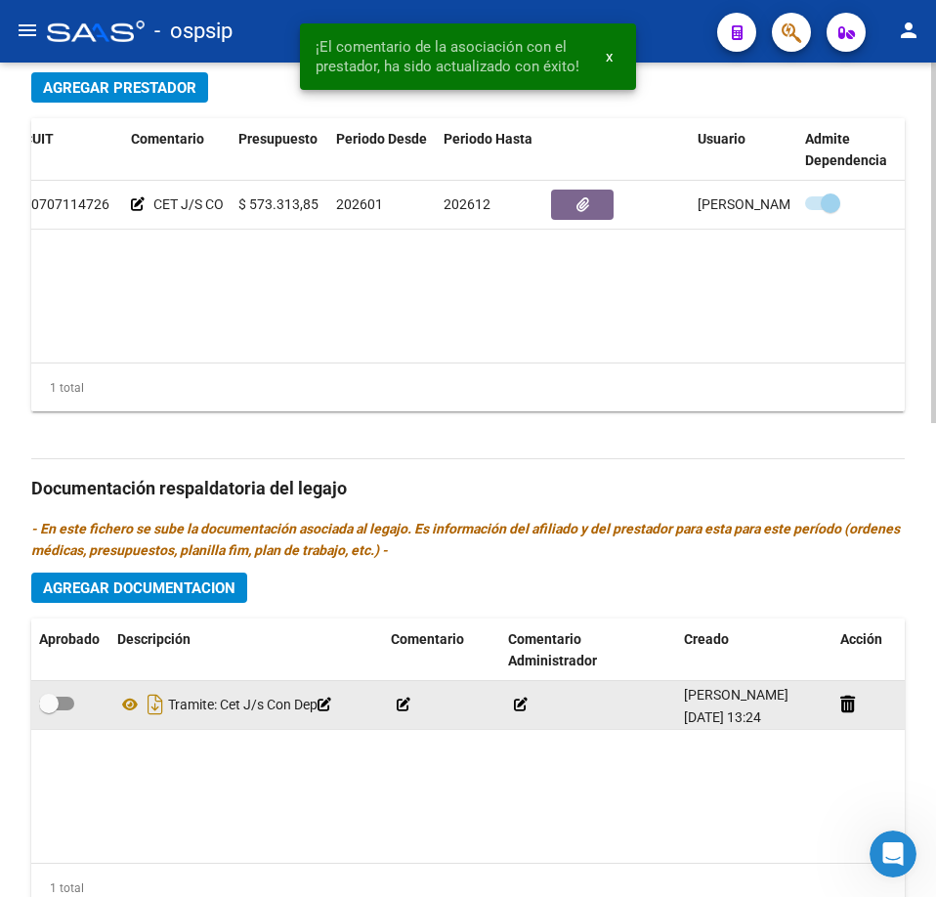
click at [65, 707] on span at bounding box center [56, 703] width 35 height 14
click at [49, 710] on input "checkbox" at bounding box center [48, 710] width 1 height 1
checkbox input "true"
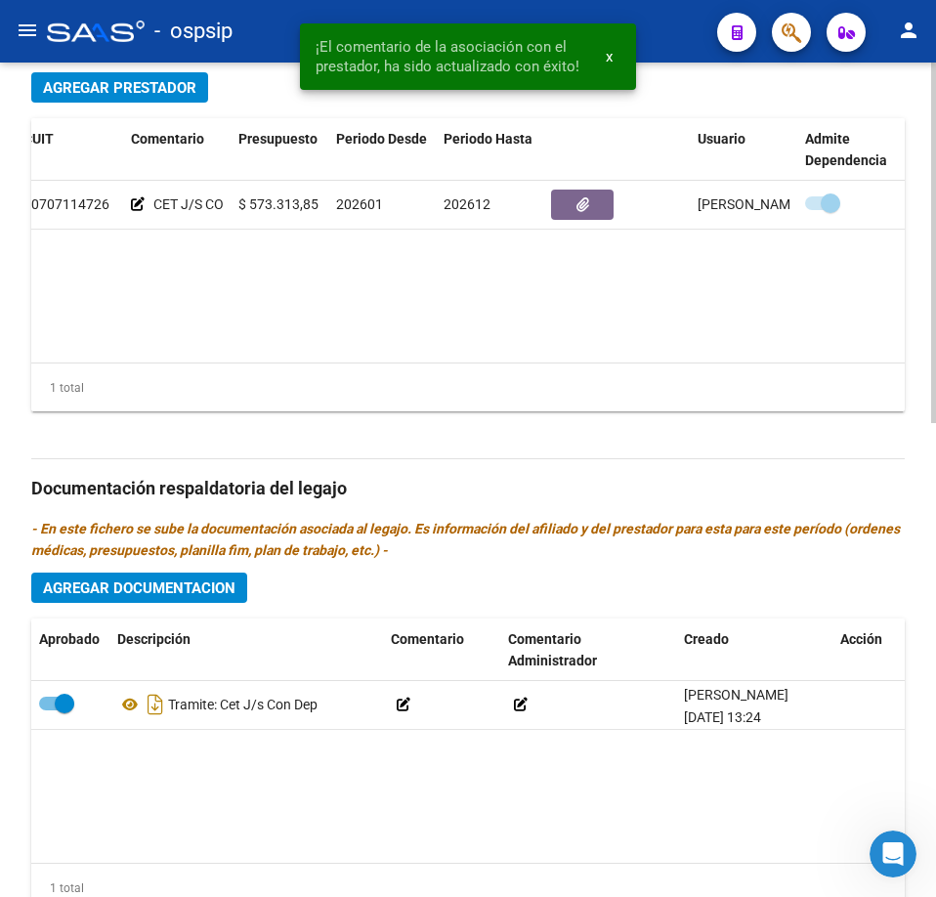
click at [138, 597] on span "Agregar Documentacion" at bounding box center [139, 588] width 192 height 18
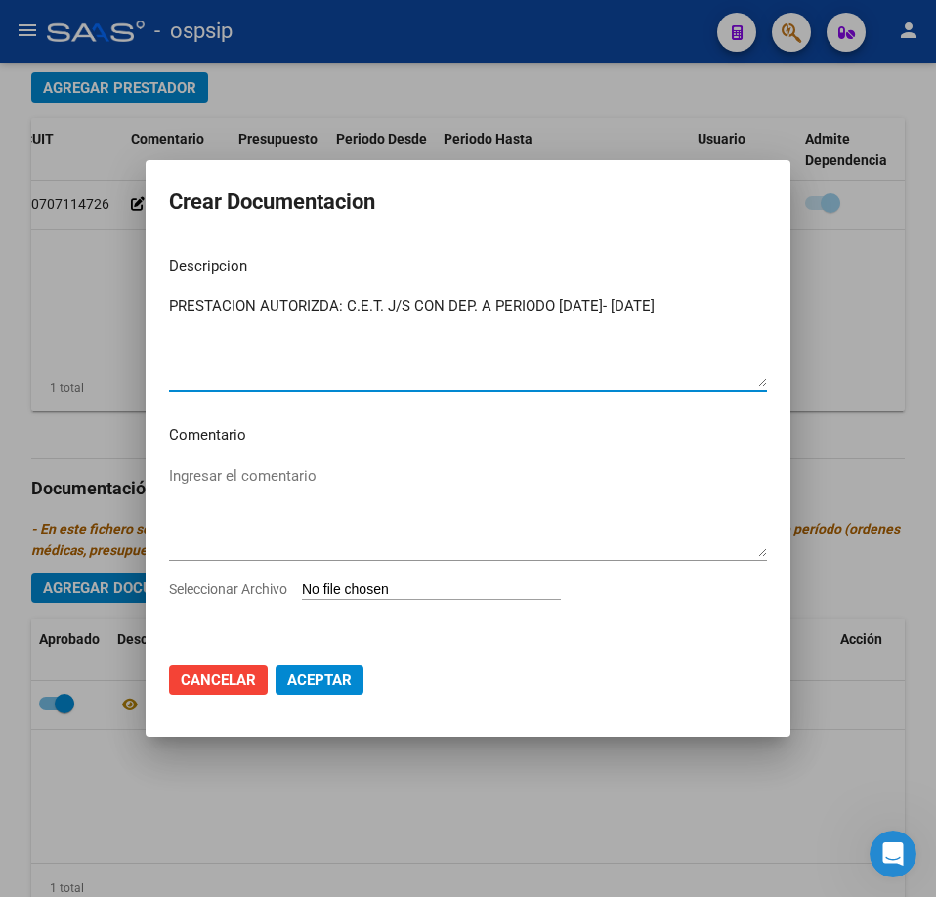
type textarea "PRESTACION AUTORIZDA: C.E.T. J/S CON DEP. A PERIODO [DATE]- [DATE]"
click at [443, 596] on input "Seleccionar Archivo" at bounding box center [431, 590] width 259 height 19
type input "C:\fakepath\[PERSON_NAME] CET J-S CON DEP. AUTORIZACION 2026 SEGUN RESOLUCION 1…"
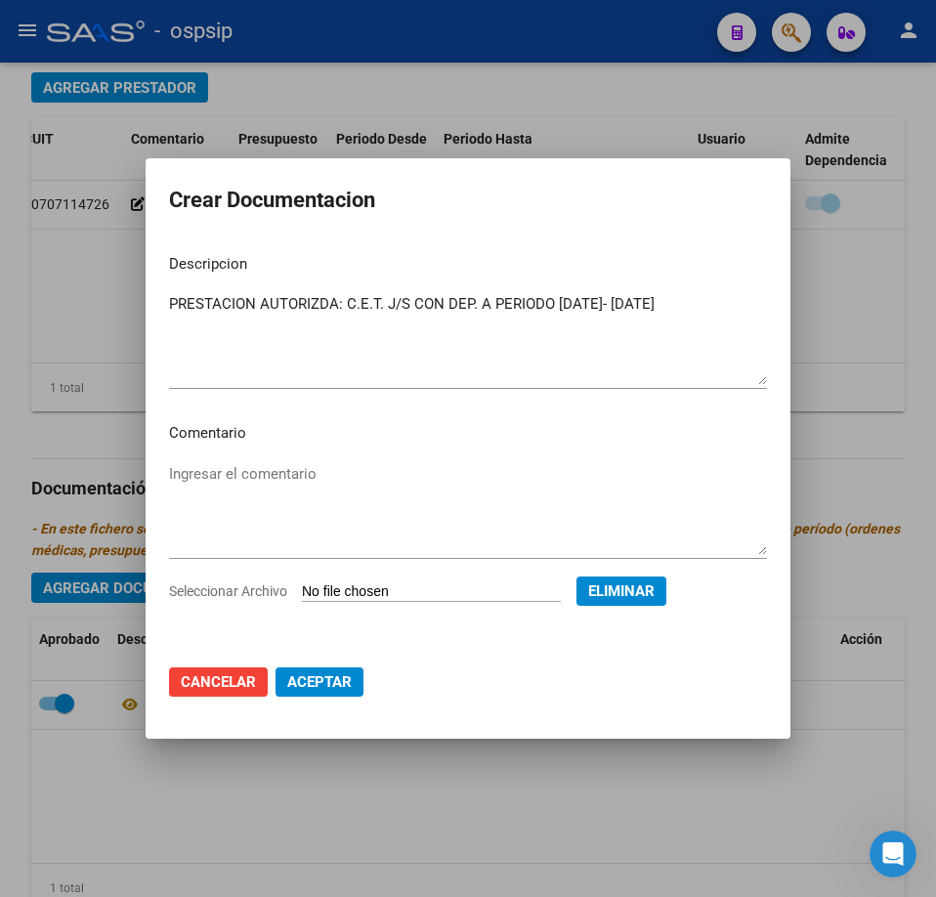
click at [345, 695] on button "Aceptar" at bounding box center [319, 681] width 88 height 29
checkbox input "false"
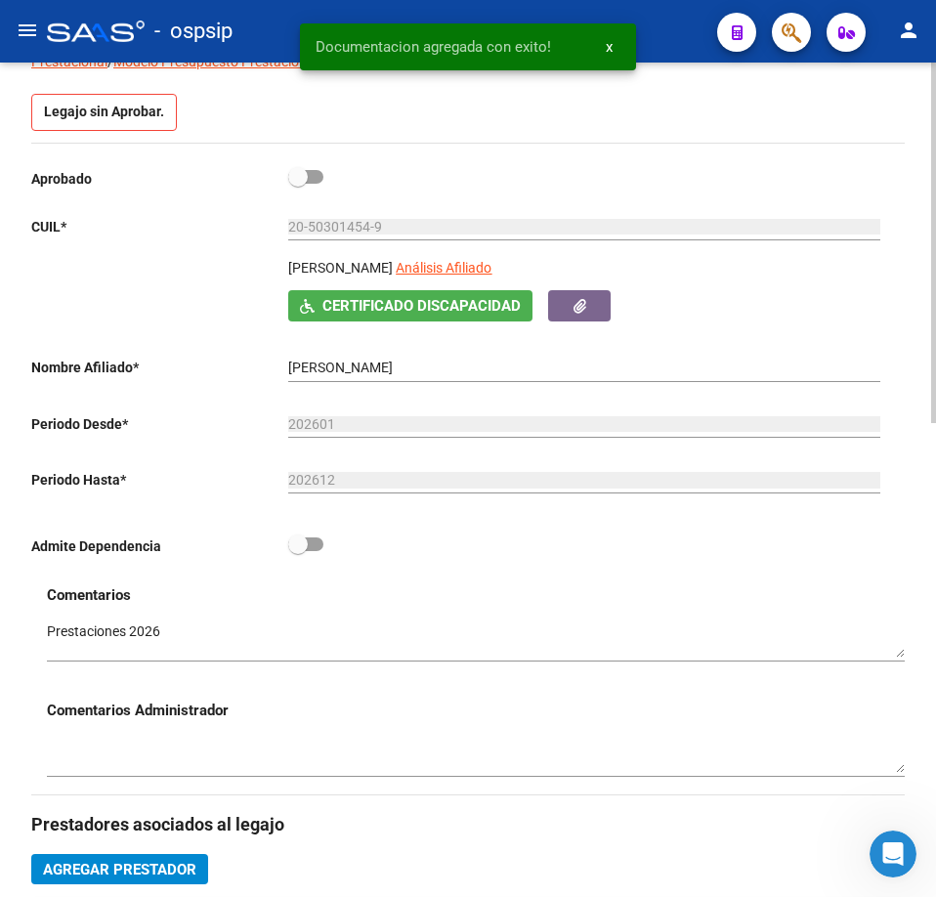
scroll to position [8, 0]
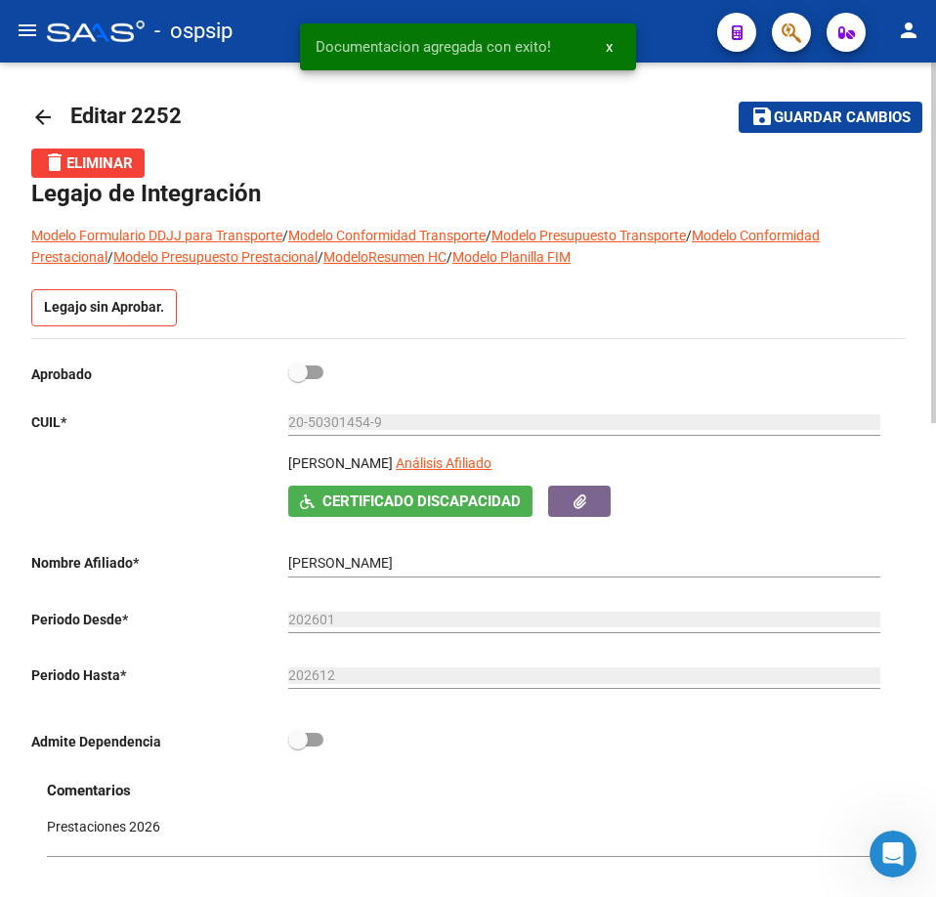
click at [318, 377] on span at bounding box center [305, 372] width 35 height 14
click at [298, 379] on input "checkbox" at bounding box center [297, 379] width 1 height 1
checkbox input "true"
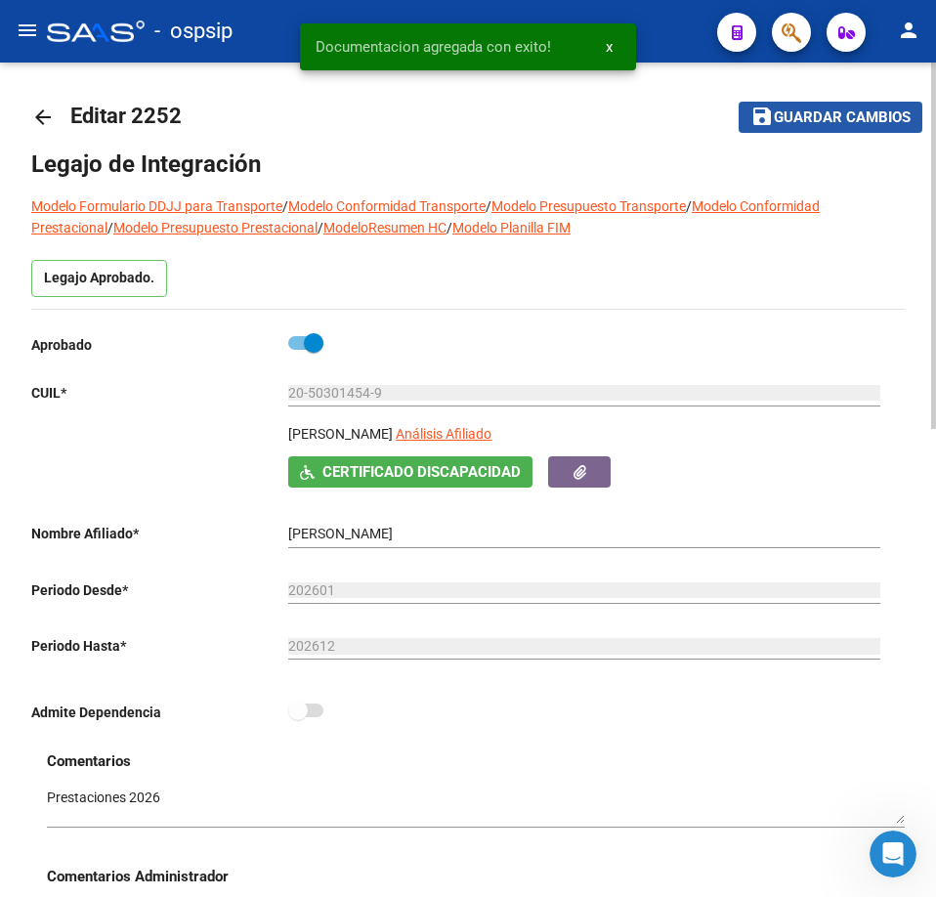
click at [893, 123] on span "Guardar cambios" at bounding box center [842, 118] width 137 height 18
